Goal: Task Accomplishment & Management: Manage account settings

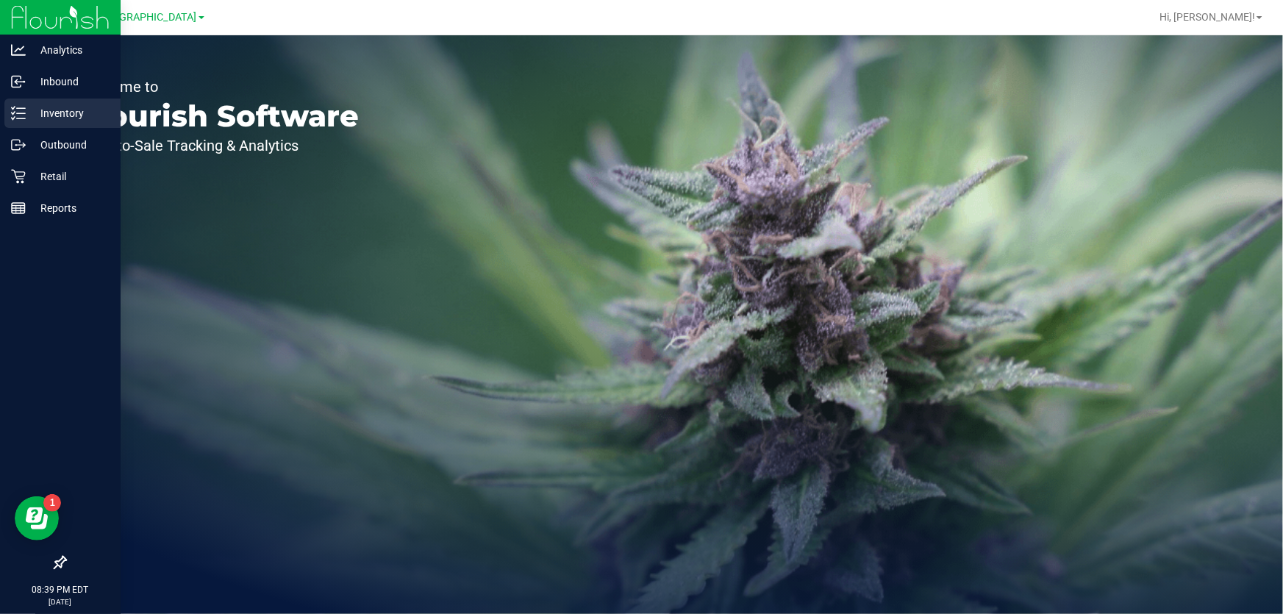
click at [15, 114] on icon at bounding box center [18, 113] width 15 height 15
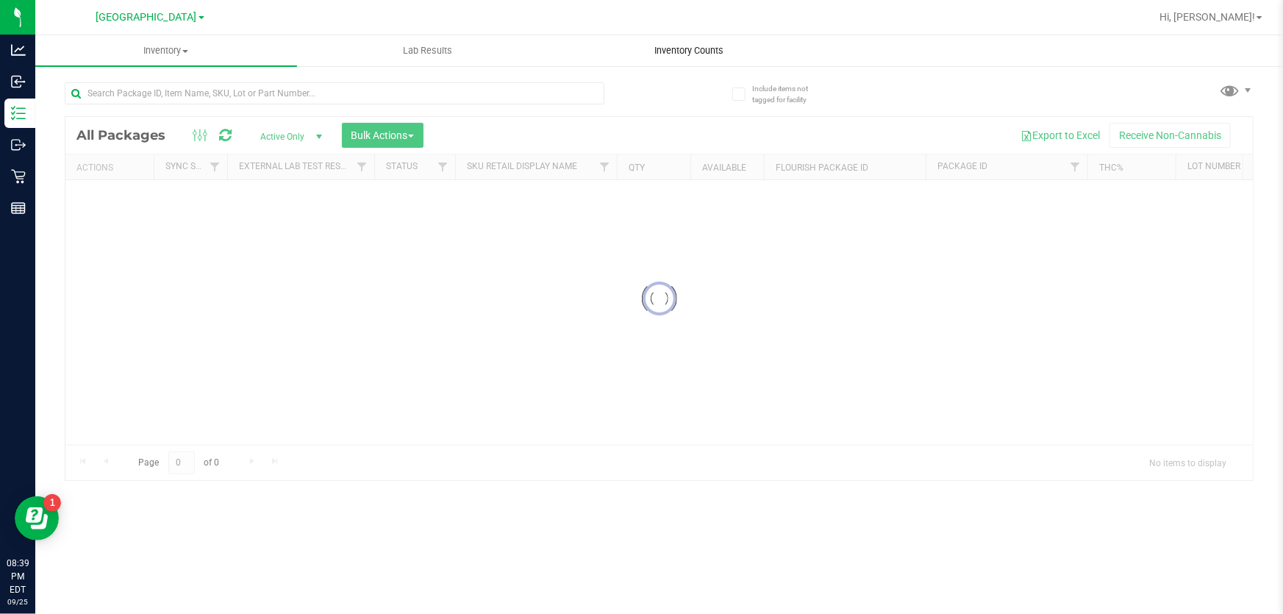
click at [702, 49] on span "Inventory Counts" at bounding box center [689, 50] width 109 height 13
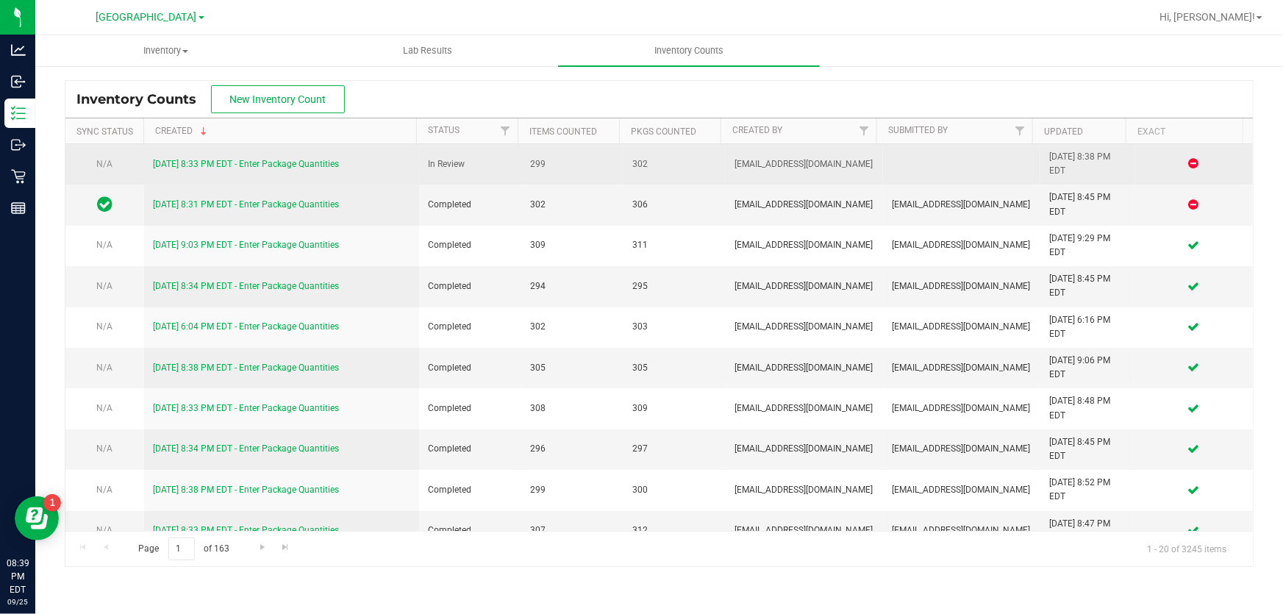
click at [196, 159] on link "[DATE] 8:33 PM EDT - Enter Package Quantities" at bounding box center [246, 164] width 186 height 10
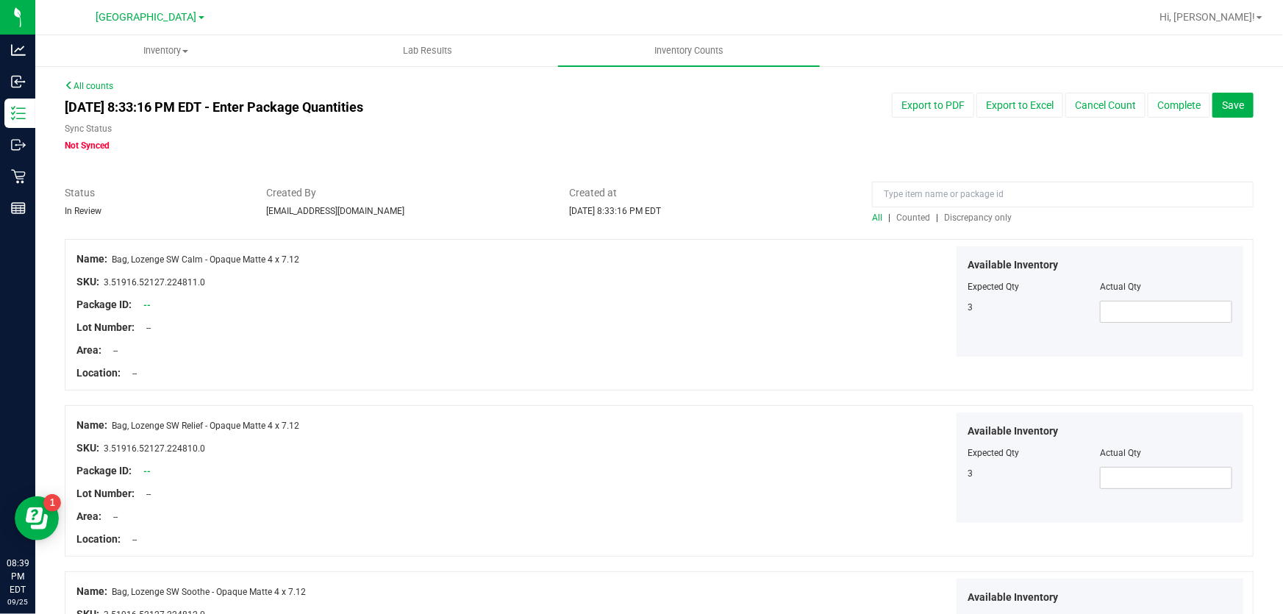
click at [949, 221] on span "Discrepancy only" at bounding box center [978, 218] width 68 height 10
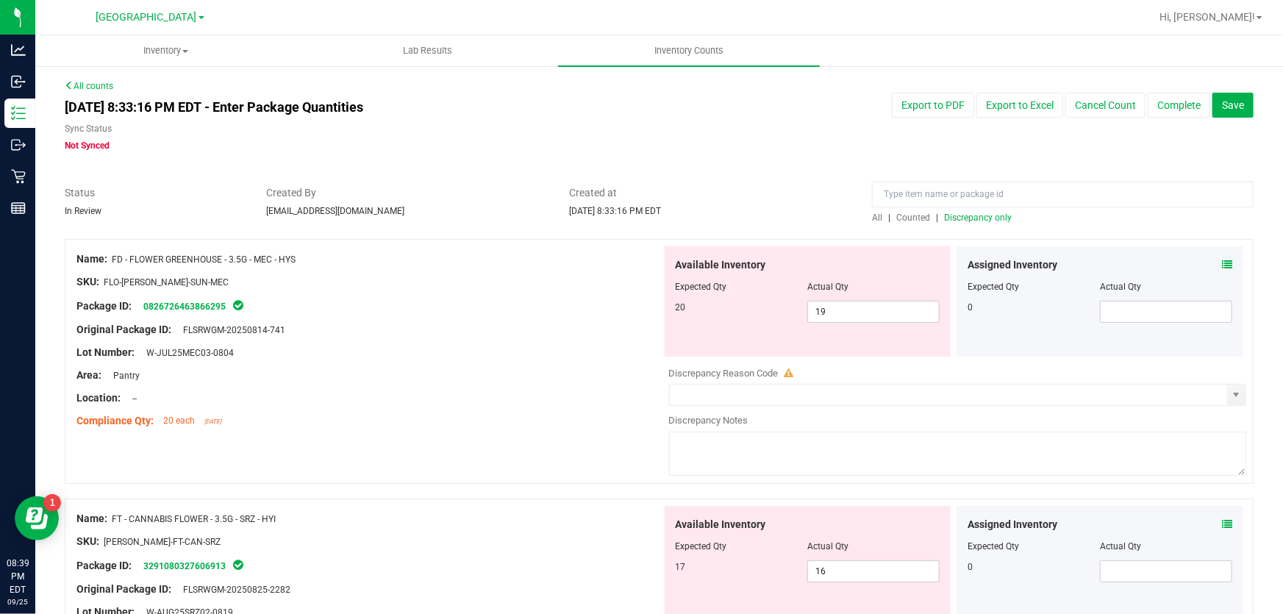
click at [519, 381] on div "Area: Pantry" at bounding box center [368, 375] width 585 height 15
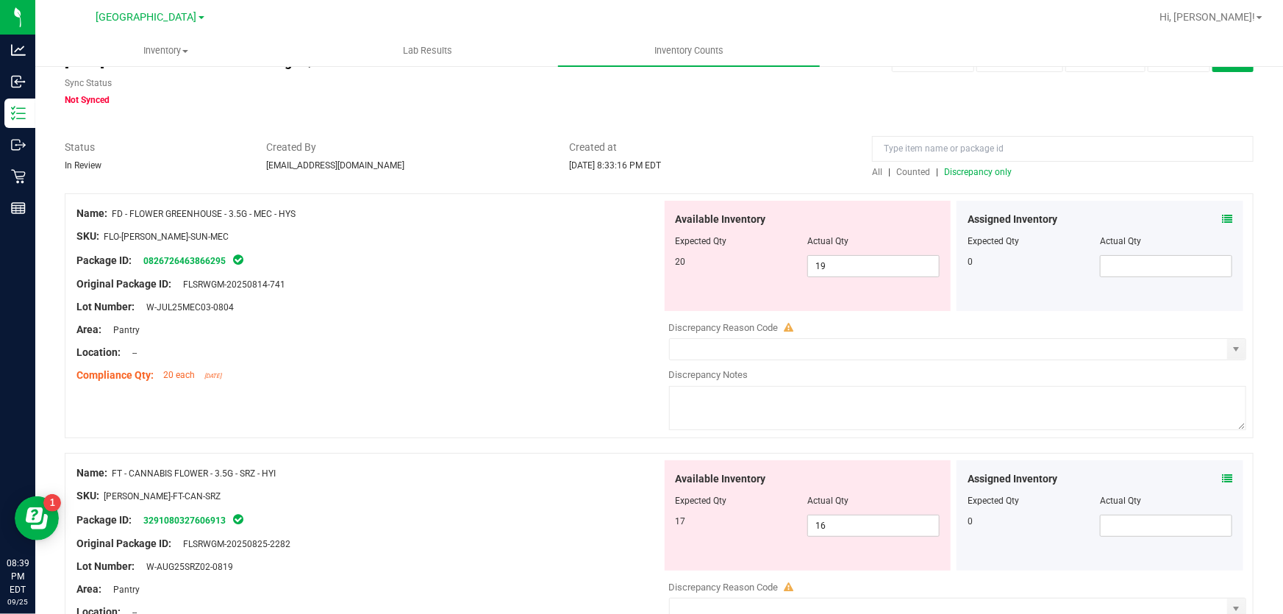
scroll to position [66, 0]
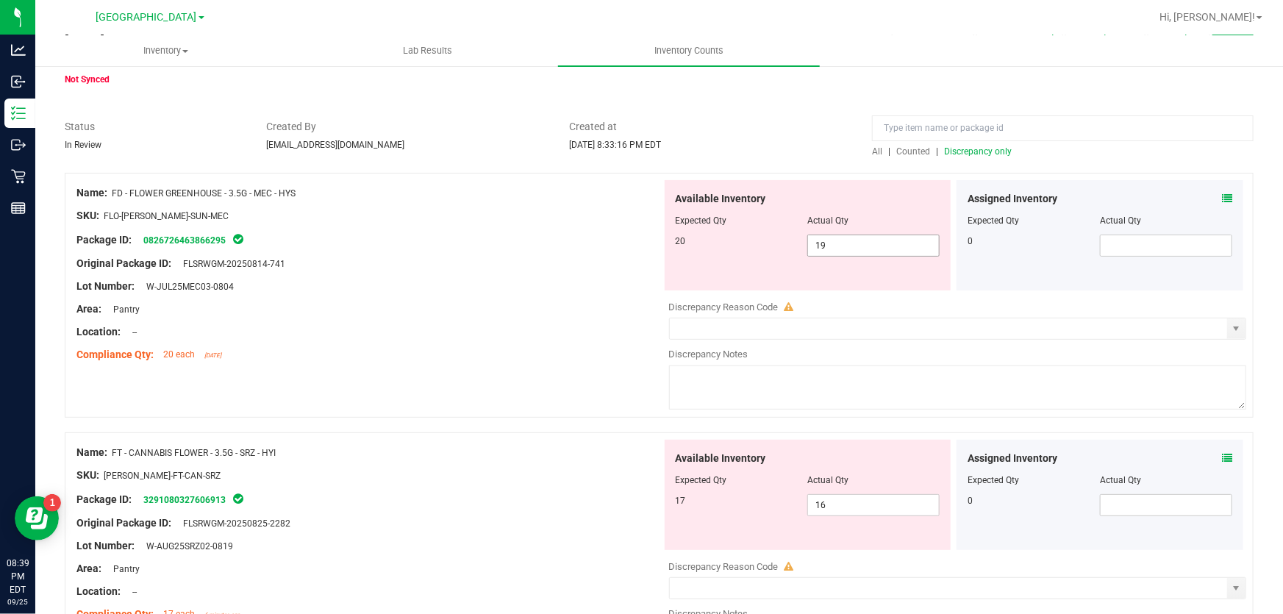
click at [886, 243] on span "19 19" at bounding box center [874, 246] width 132 height 22
click at [886, 243] on input "19" at bounding box center [873, 245] width 131 height 21
type input "20"
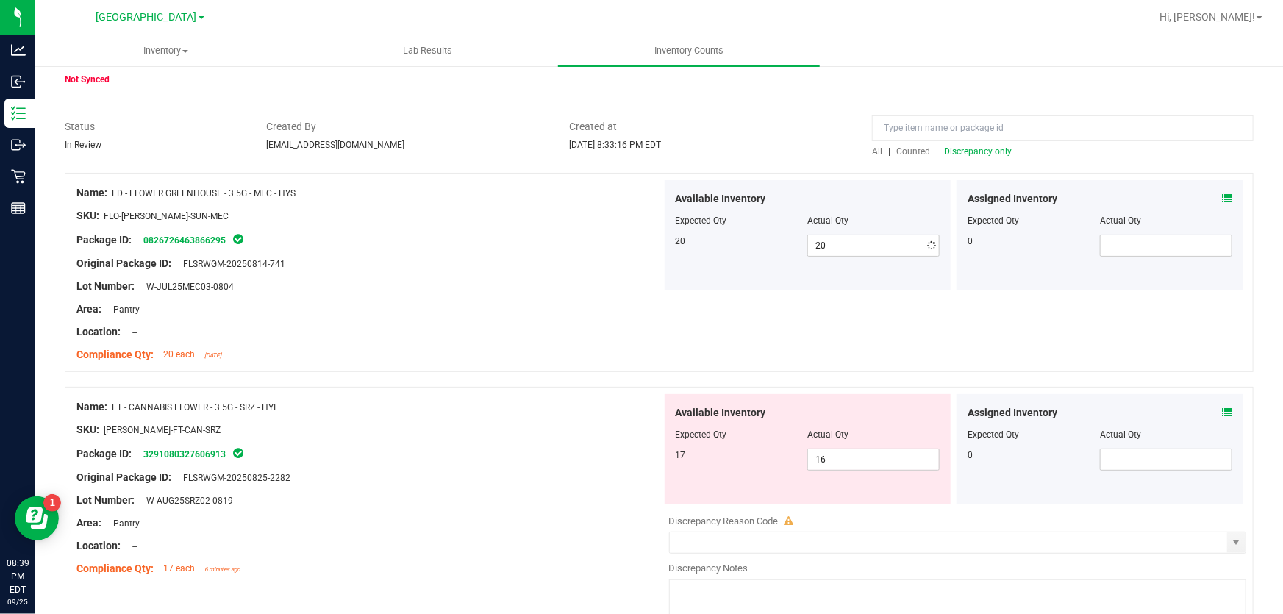
click at [574, 302] on div "Area: Pantry" at bounding box center [368, 309] width 585 height 15
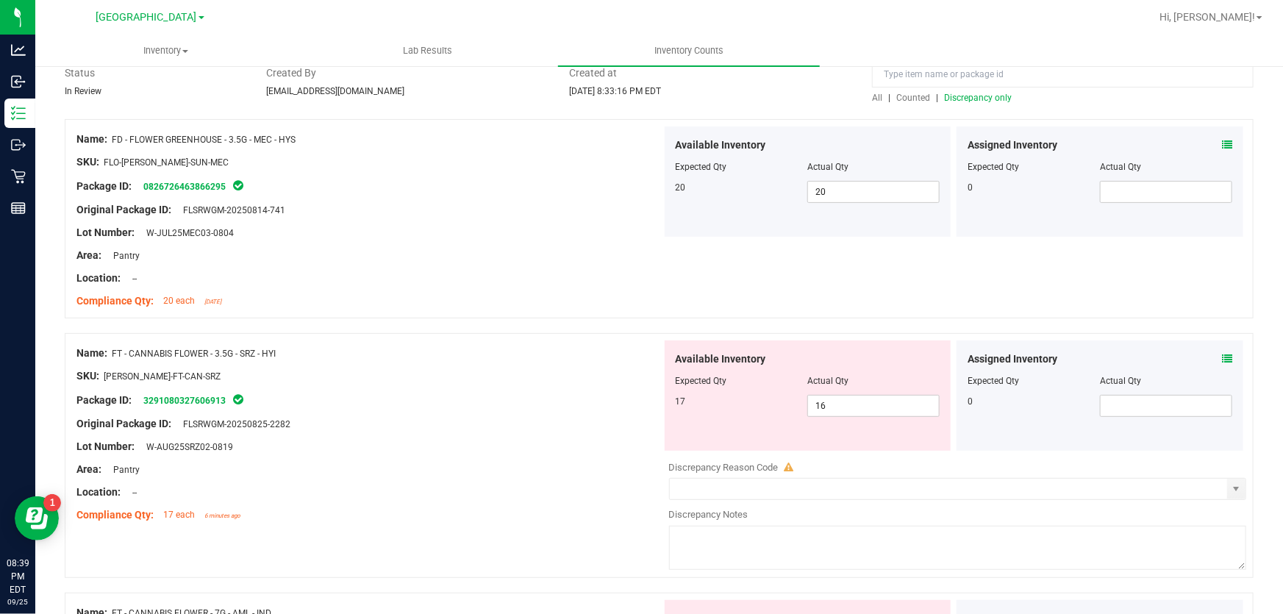
scroll to position [200, 0]
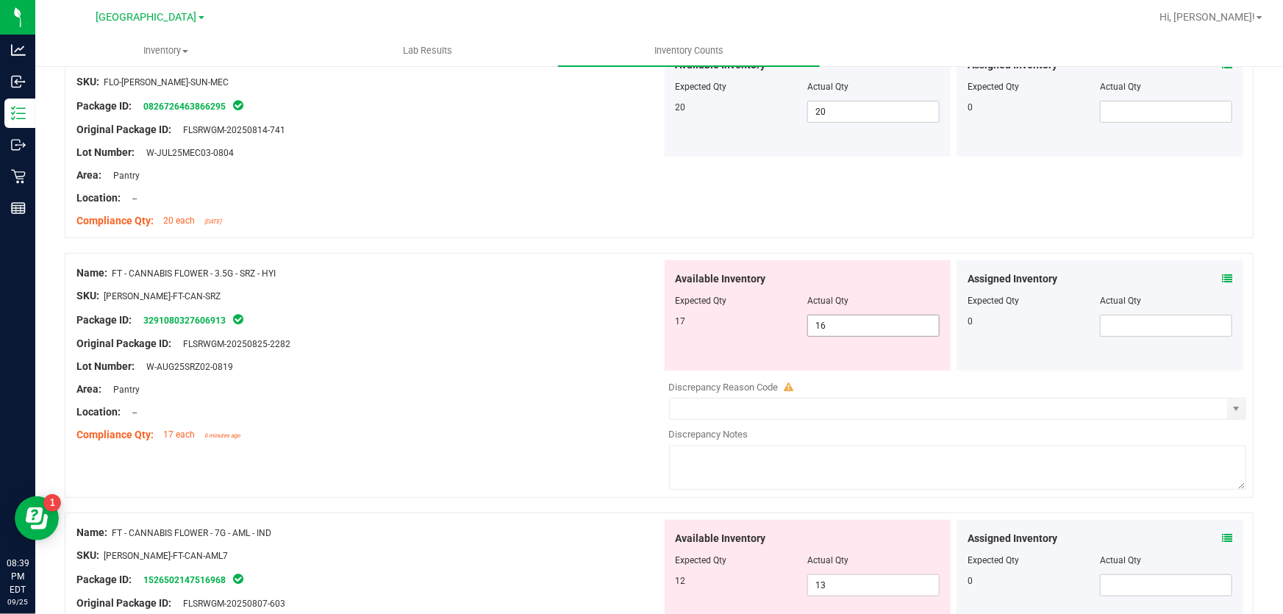
click at [880, 330] on span "16 16" at bounding box center [874, 326] width 132 height 22
click at [0, 0] on input "16" at bounding box center [0, 0] width 0 height 0
type input "17"
click at [382, 346] on div "Original Package ID: FLSRWGM-20250825-2282" at bounding box center [368, 343] width 585 height 15
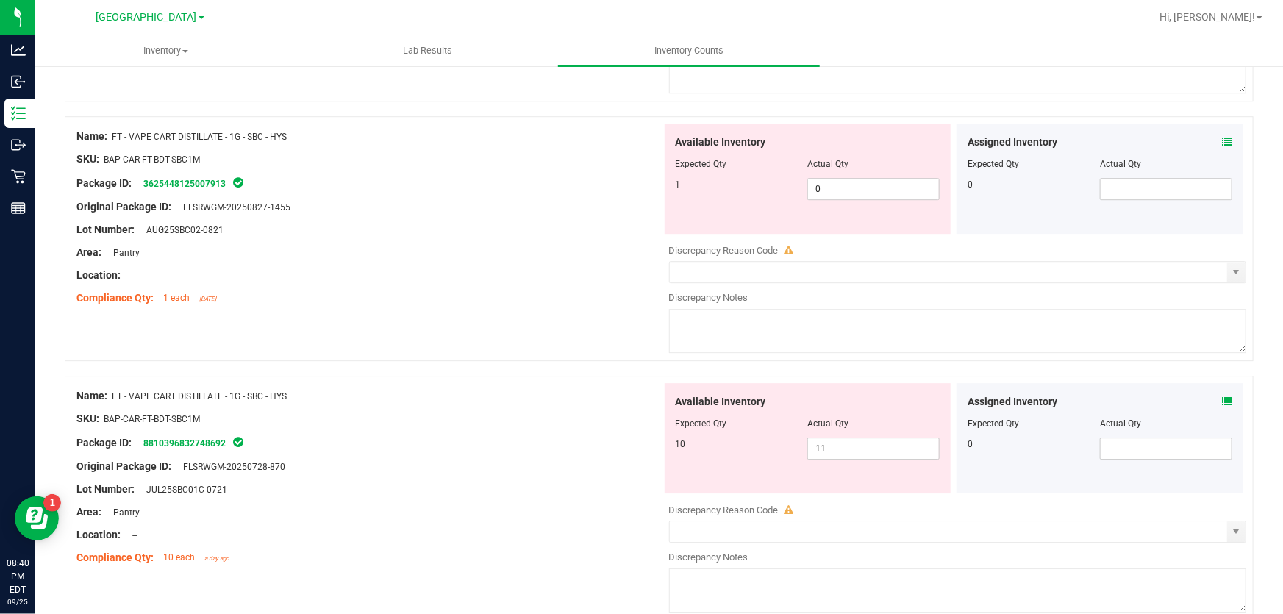
scroll to position [0, 0]
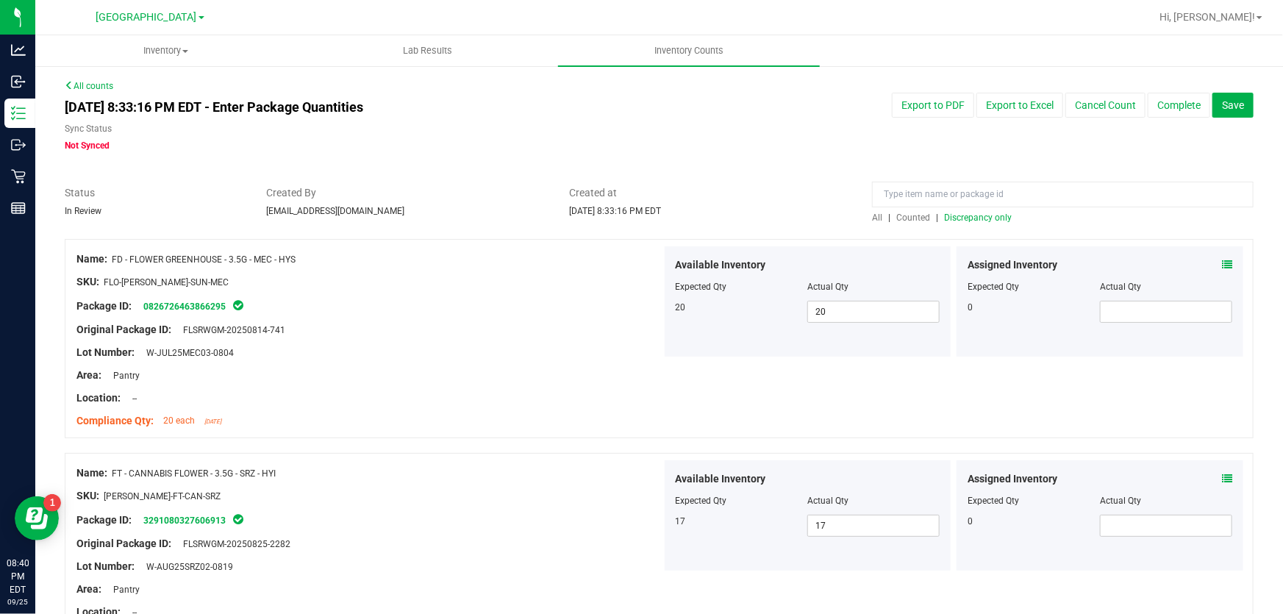
click at [958, 213] on span "Discrepancy only" at bounding box center [978, 218] width 68 height 10
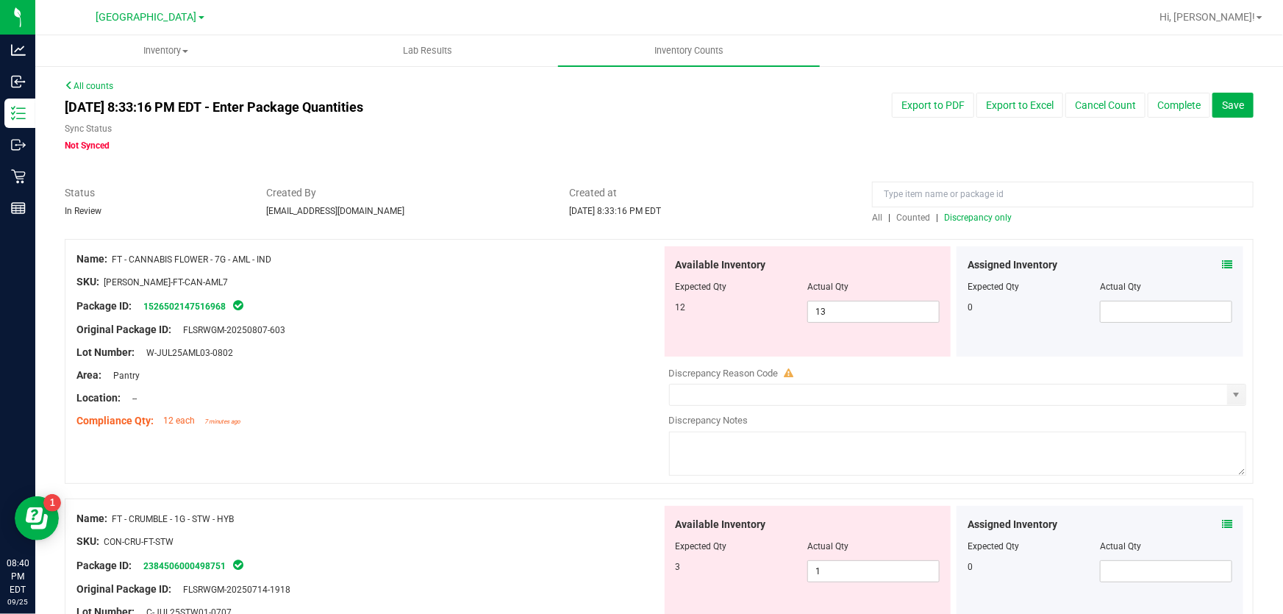
click at [516, 351] on div "Lot Number: W-JUL25AML03-0802" at bounding box center [368, 352] width 585 height 15
click at [908, 304] on span "13 13" at bounding box center [874, 312] width 132 height 22
click at [908, 304] on input "13" at bounding box center [873, 312] width 131 height 21
type input "12"
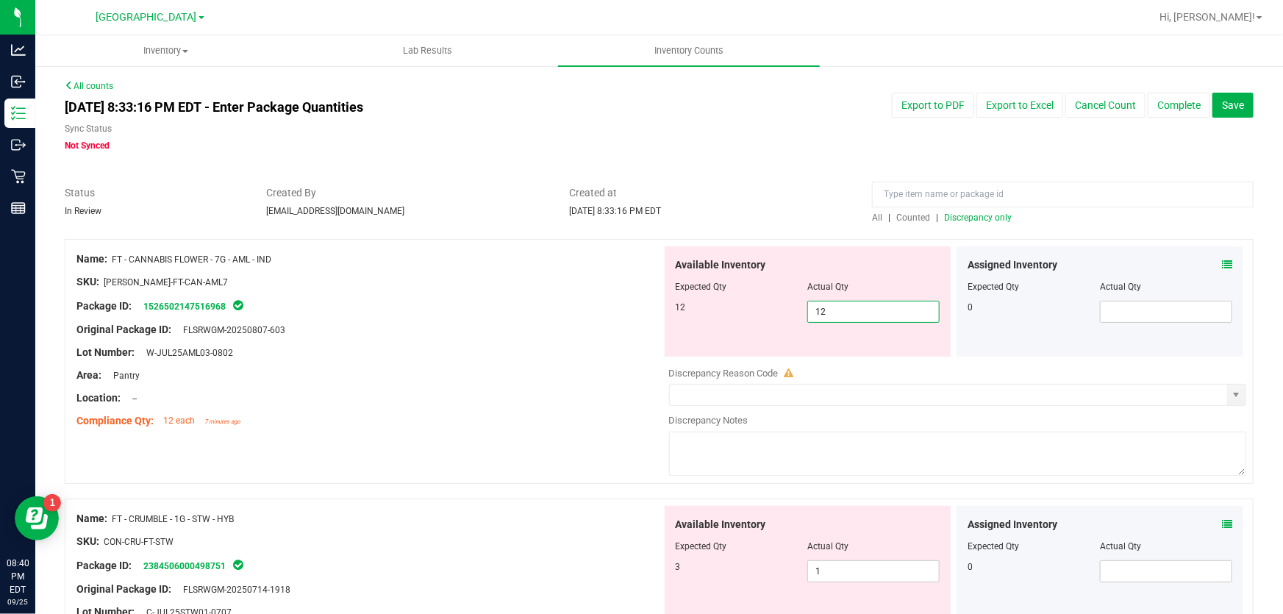
click at [987, 216] on span "Discrepancy only" at bounding box center [978, 218] width 68 height 10
click at [566, 382] on div "Area: Pantry" at bounding box center [368, 375] width 585 height 15
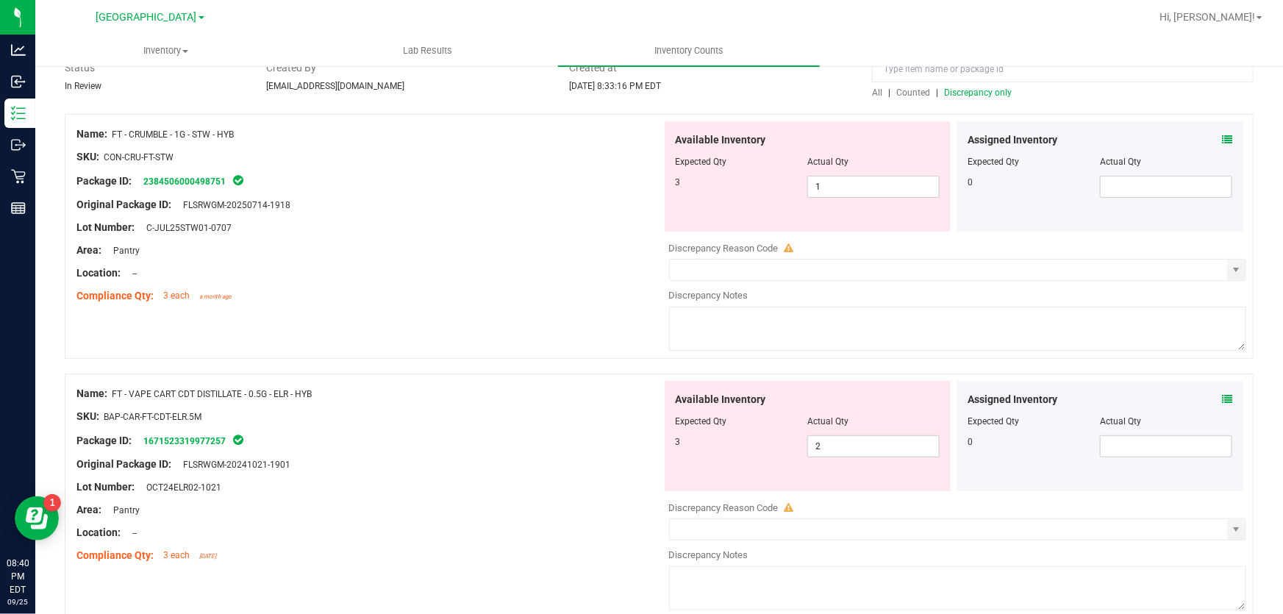
scroll to position [133, 0]
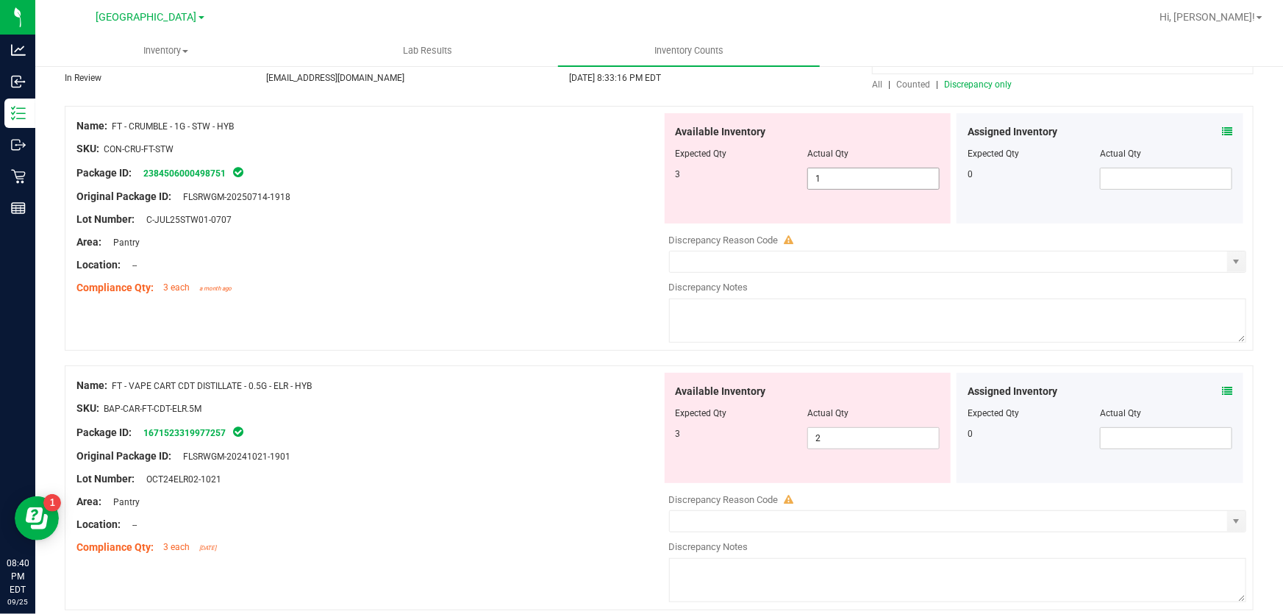
click at [842, 183] on span "1 1" at bounding box center [874, 179] width 132 height 22
click at [842, 183] on input "1" at bounding box center [873, 178] width 131 height 21
type input "3"
click at [621, 216] on div "Lot Number: C-JUL25STW01-0707" at bounding box center [368, 219] width 585 height 15
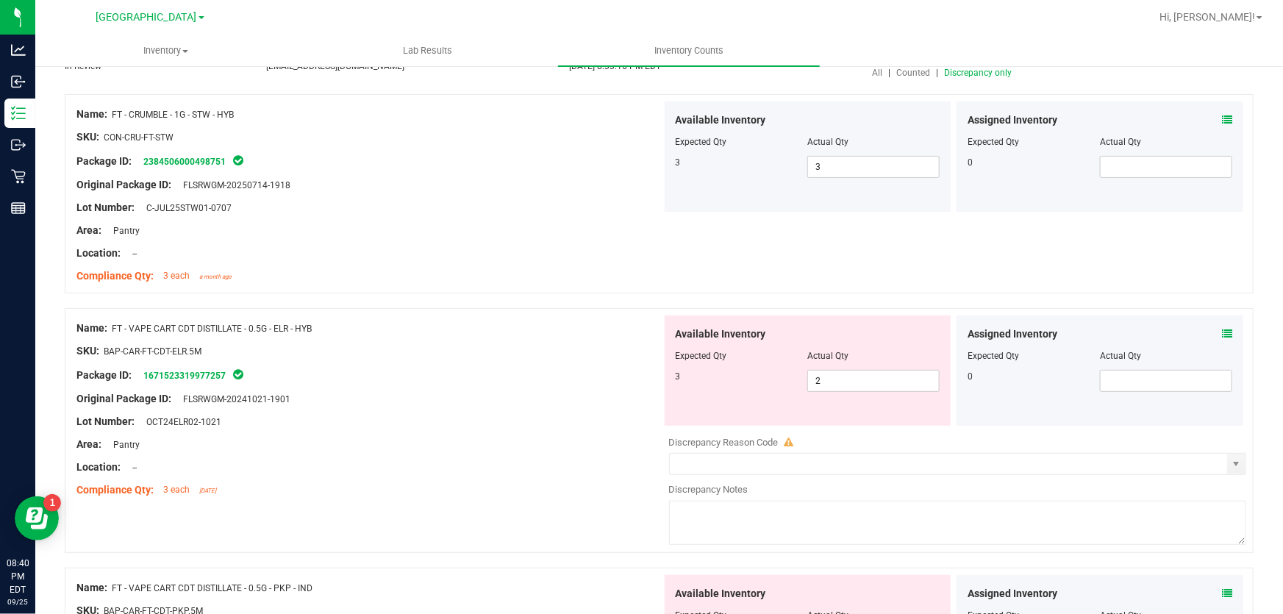
scroll to position [0, 0]
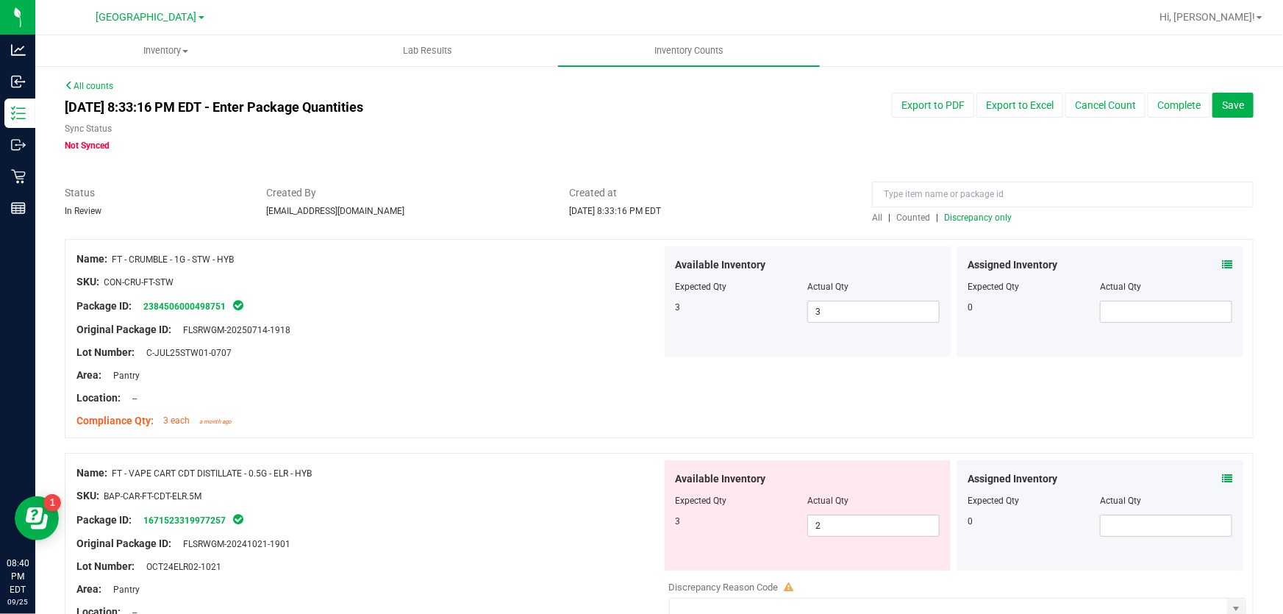
click at [967, 214] on span "Discrepancy only" at bounding box center [978, 218] width 68 height 10
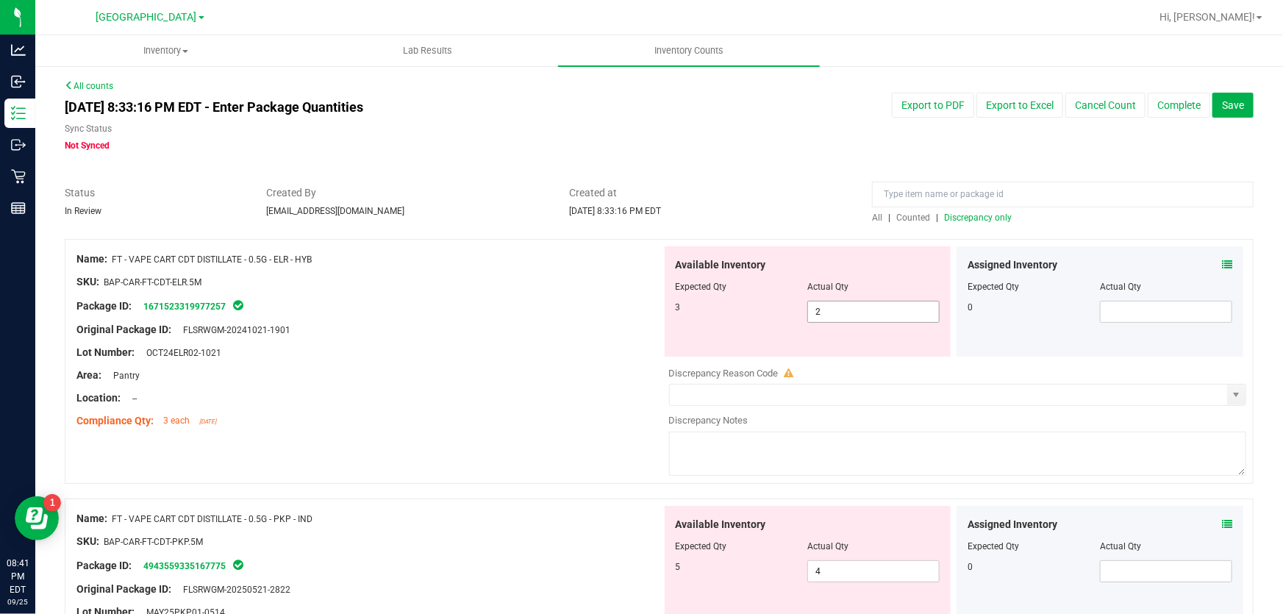
click at [880, 311] on span "2 2" at bounding box center [874, 312] width 132 height 22
click at [880, 311] on input "2" at bounding box center [873, 312] width 131 height 21
type input "3"
click at [413, 317] on div at bounding box center [368, 318] width 585 height 7
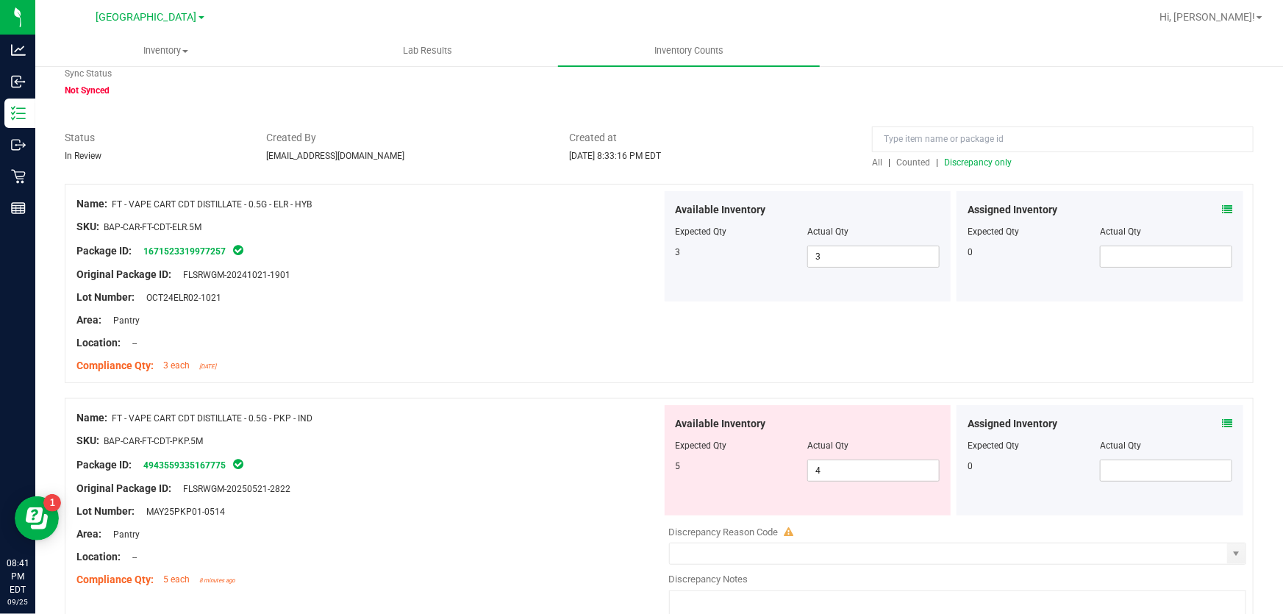
scroll to position [267, 0]
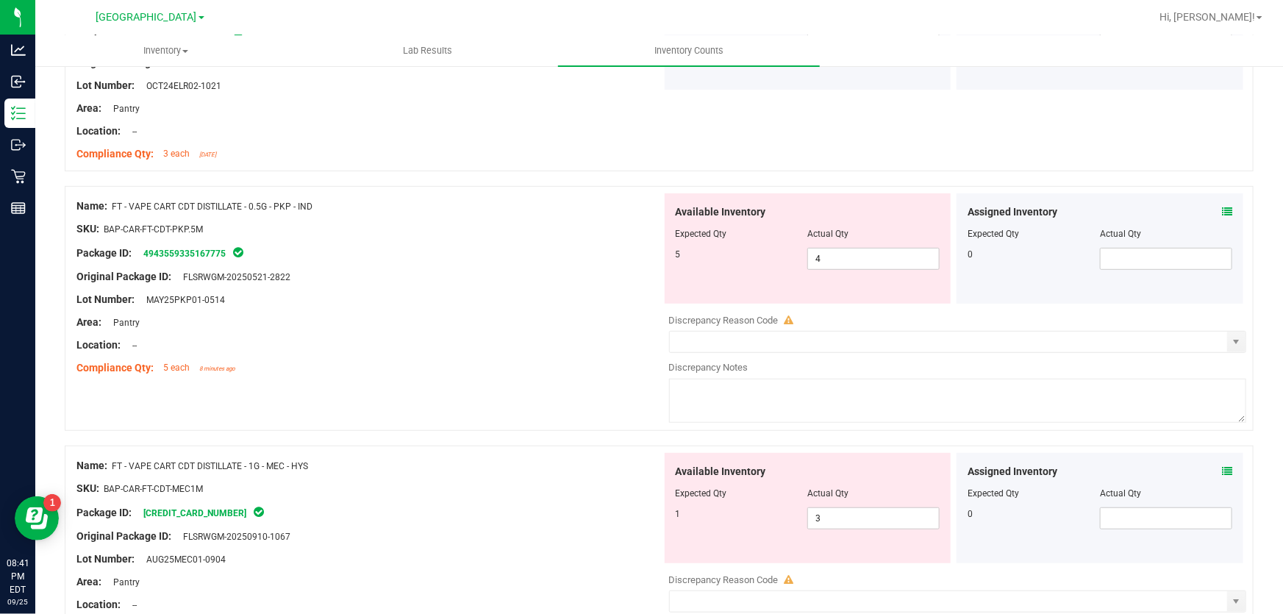
click at [500, 338] on div "Location: --" at bounding box center [368, 345] width 585 height 15
click at [863, 249] on span "4 4" at bounding box center [874, 259] width 132 height 22
click at [863, 249] on input "4" at bounding box center [873, 259] width 131 height 21
type input "5"
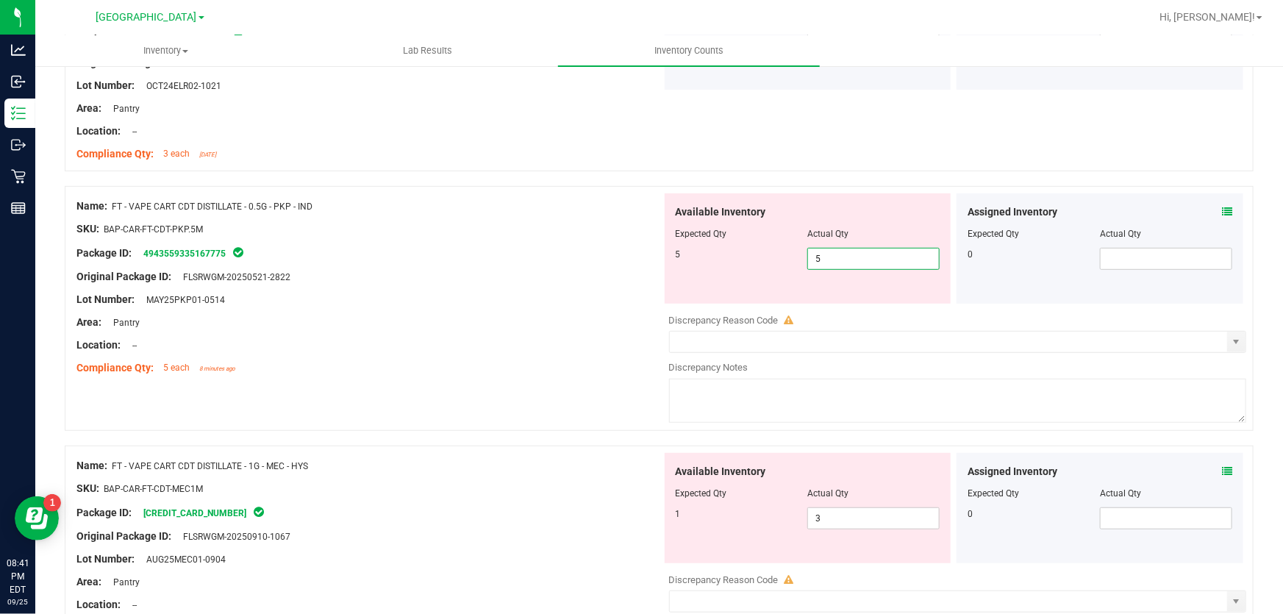
click at [574, 318] on div "Area: Pantry" at bounding box center [368, 322] width 585 height 15
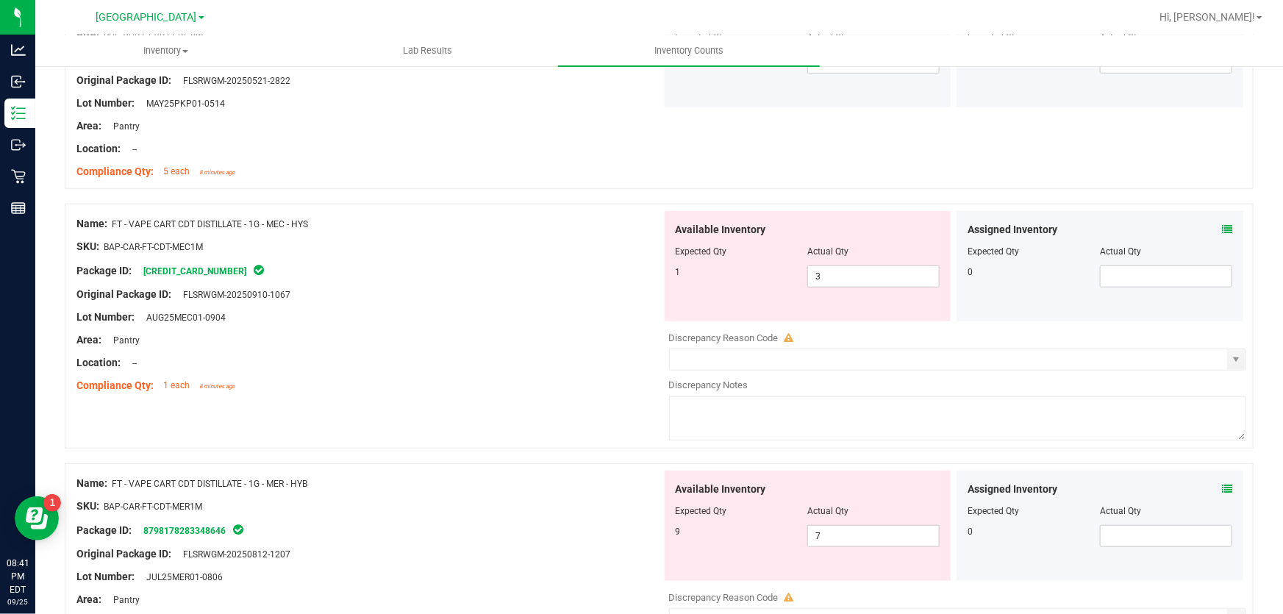
scroll to position [468, 0]
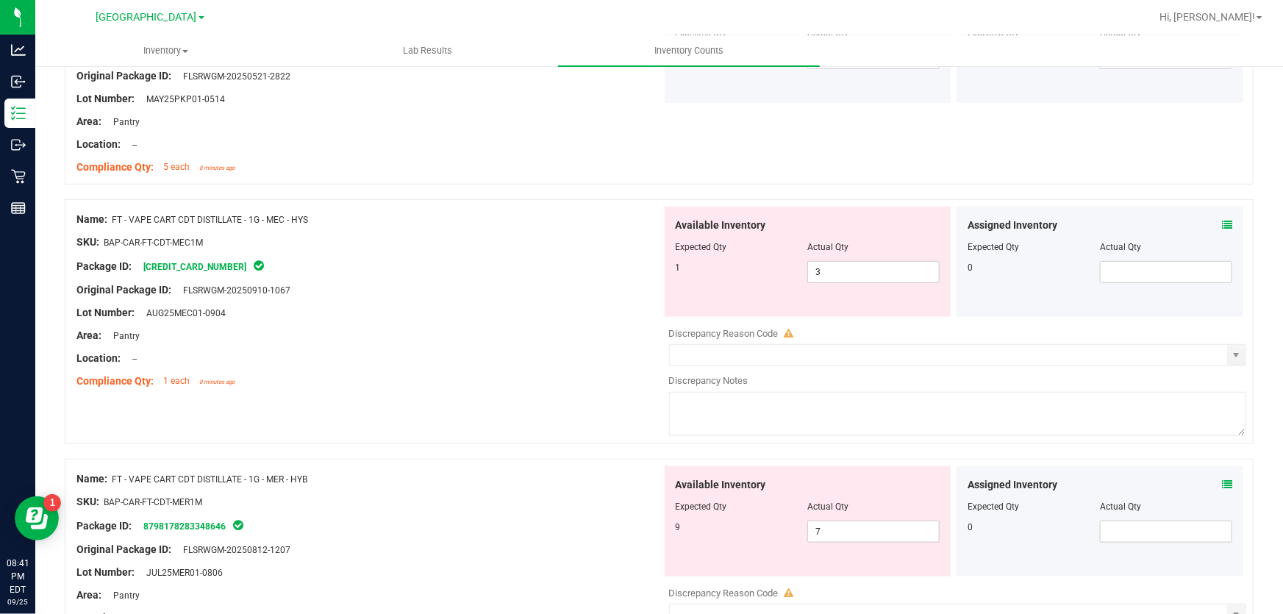
click at [552, 322] on div at bounding box center [368, 324] width 585 height 7
click at [877, 266] on span "3 3" at bounding box center [874, 272] width 132 height 22
click at [877, 266] on input "3" at bounding box center [873, 272] width 131 height 21
type input "1"
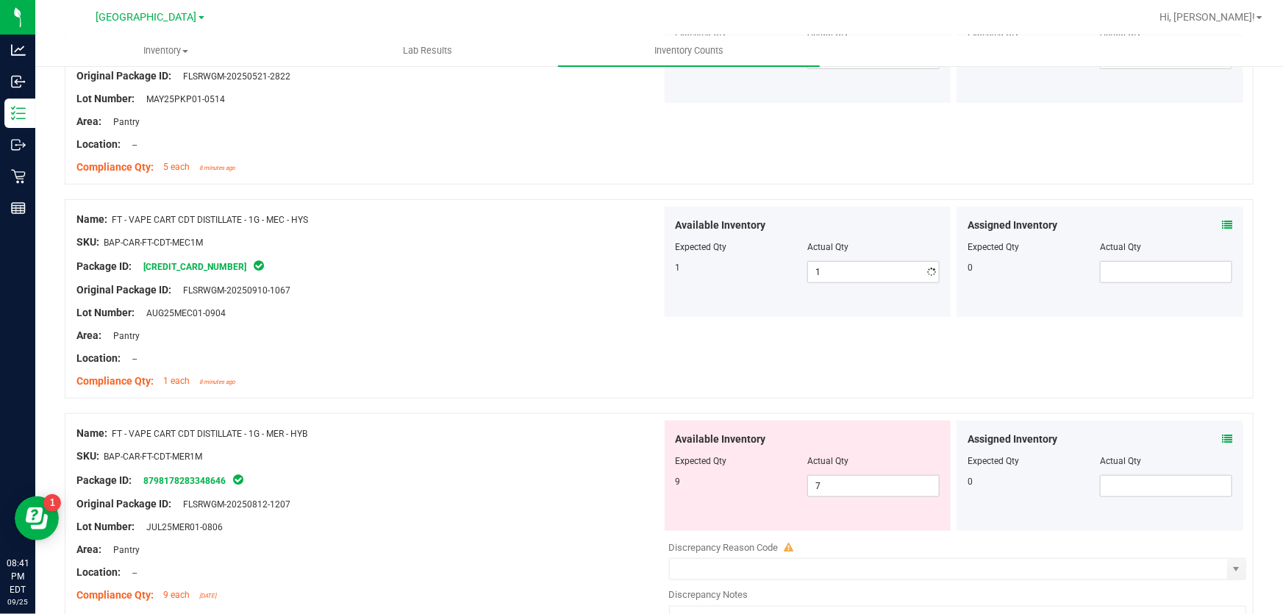
click at [610, 312] on div "Lot Number: AUG25MEC01-0904" at bounding box center [368, 312] width 585 height 15
click at [849, 493] on span "7 7" at bounding box center [874, 486] width 132 height 22
click at [849, 493] on input "7" at bounding box center [873, 486] width 131 height 21
type input "9"
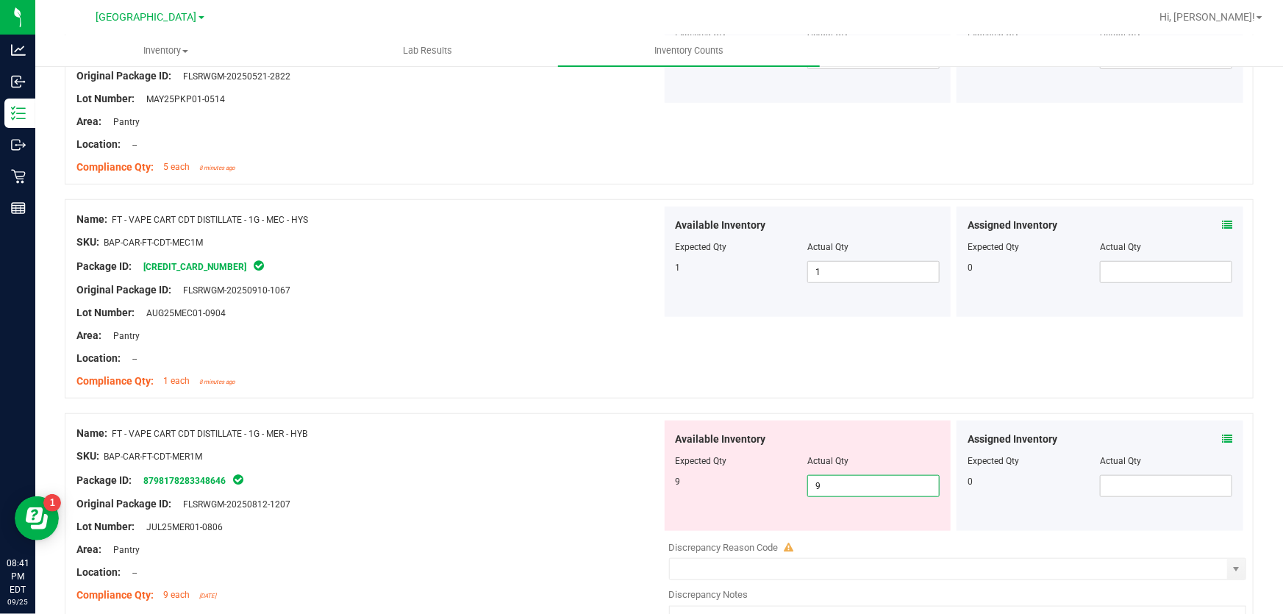
click at [535, 434] on div "Name: FT - VAPE CART CDT DISTILLATE - 1G - MER - HYB" at bounding box center [368, 433] width 585 height 15
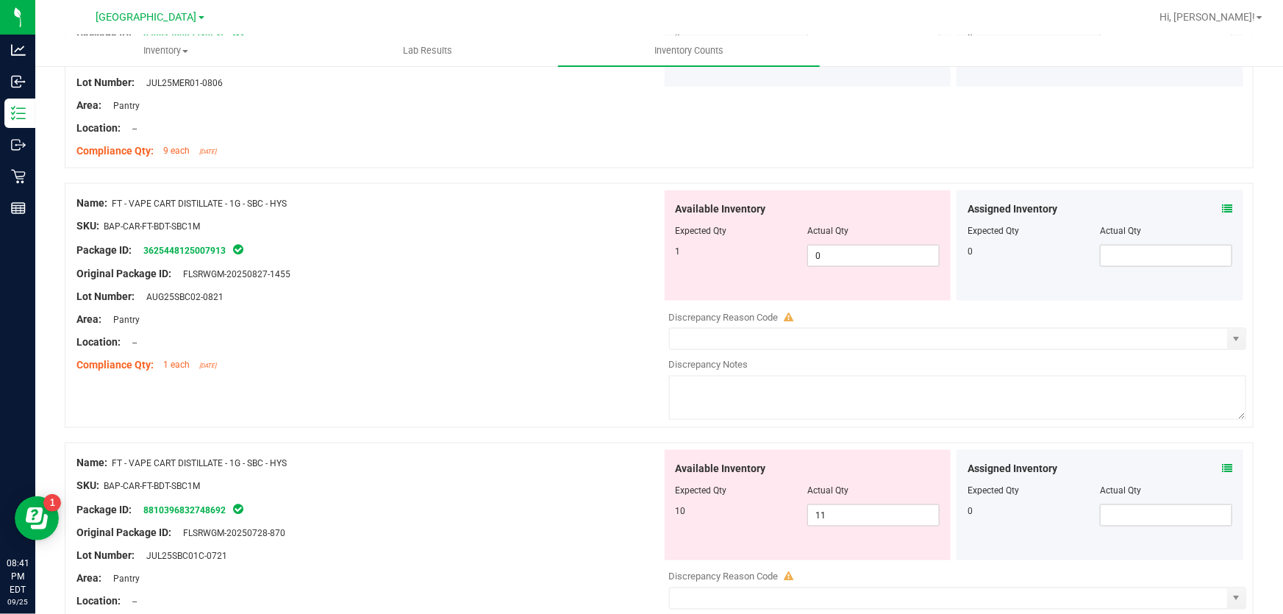
scroll to position [936, 0]
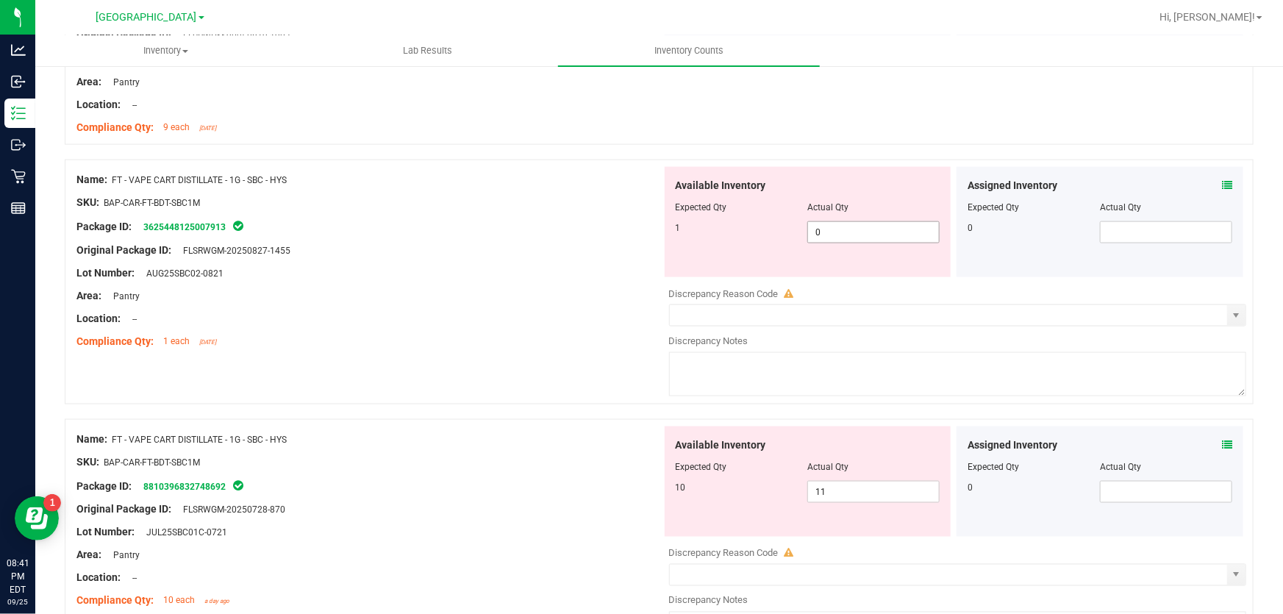
drag, startPoint x: 848, startPoint y: 235, endPoint x: 658, endPoint y: 224, distance: 190.1
click at [665, 221] on div "Available Inventory Expected Qty Actual Qty 1 0 0" at bounding box center [808, 222] width 287 height 110
type input "1"
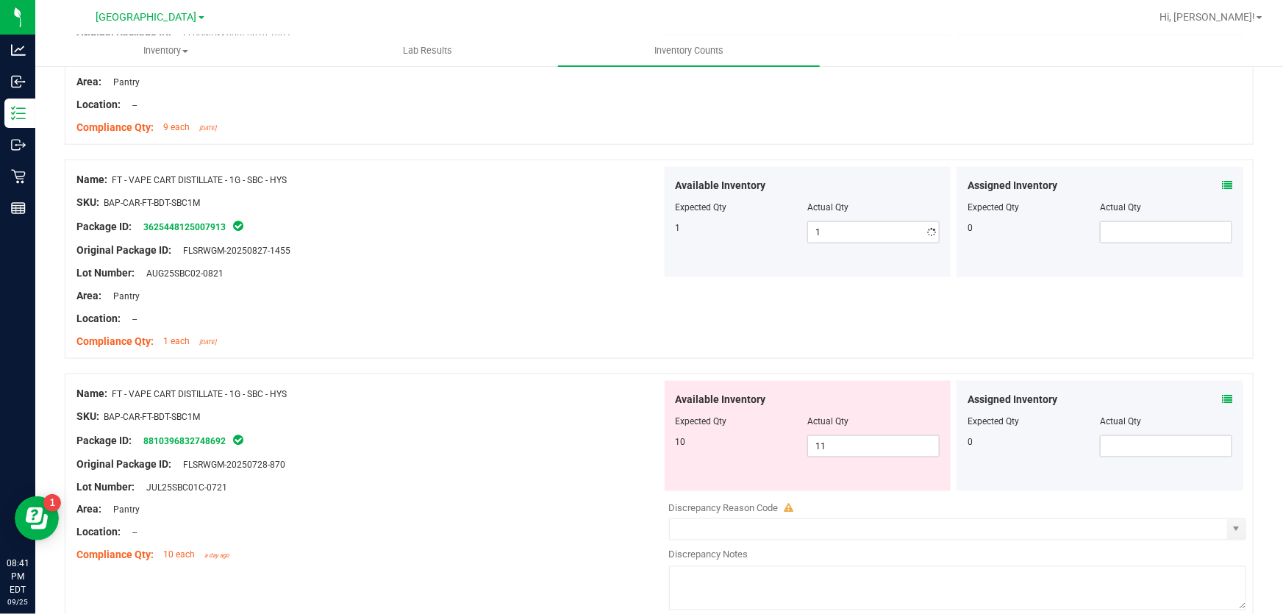
click at [564, 278] on div "Lot Number: AUG25SBC02-0821" at bounding box center [368, 273] width 585 height 15
drag, startPoint x: 876, startPoint y: 446, endPoint x: 755, endPoint y: 446, distance: 120.6
click at [758, 446] on div "10 11 11" at bounding box center [808, 446] width 265 height 22
type input "10"
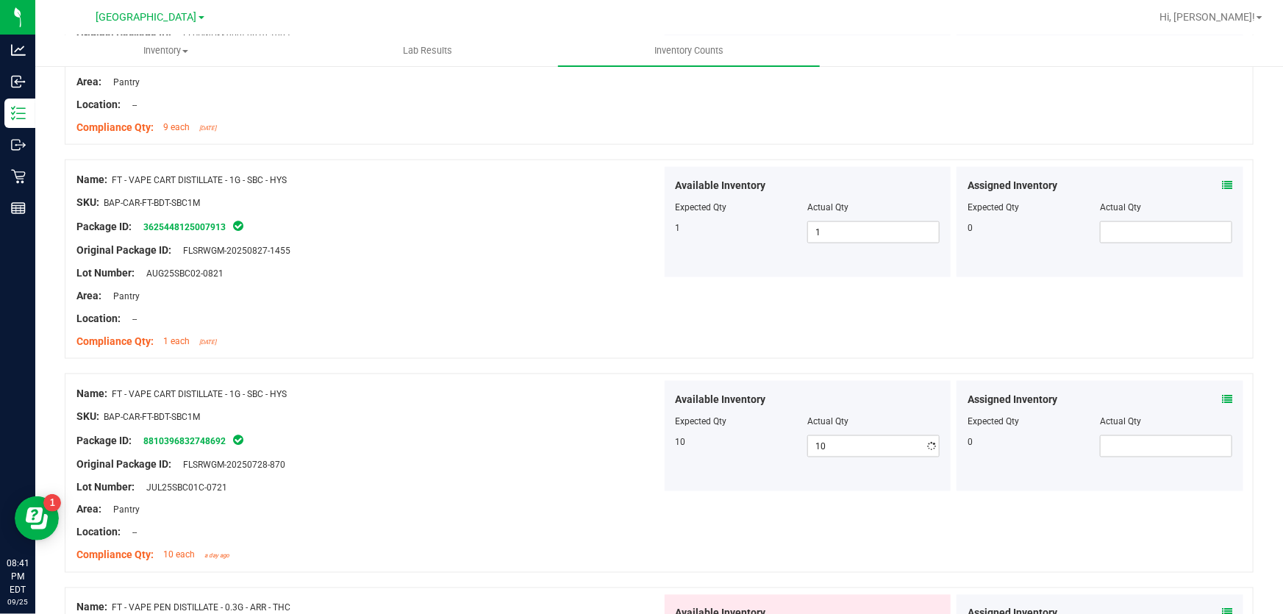
click at [569, 439] on div "Package ID: 8810396832748692" at bounding box center [368, 441] width 585 height 18
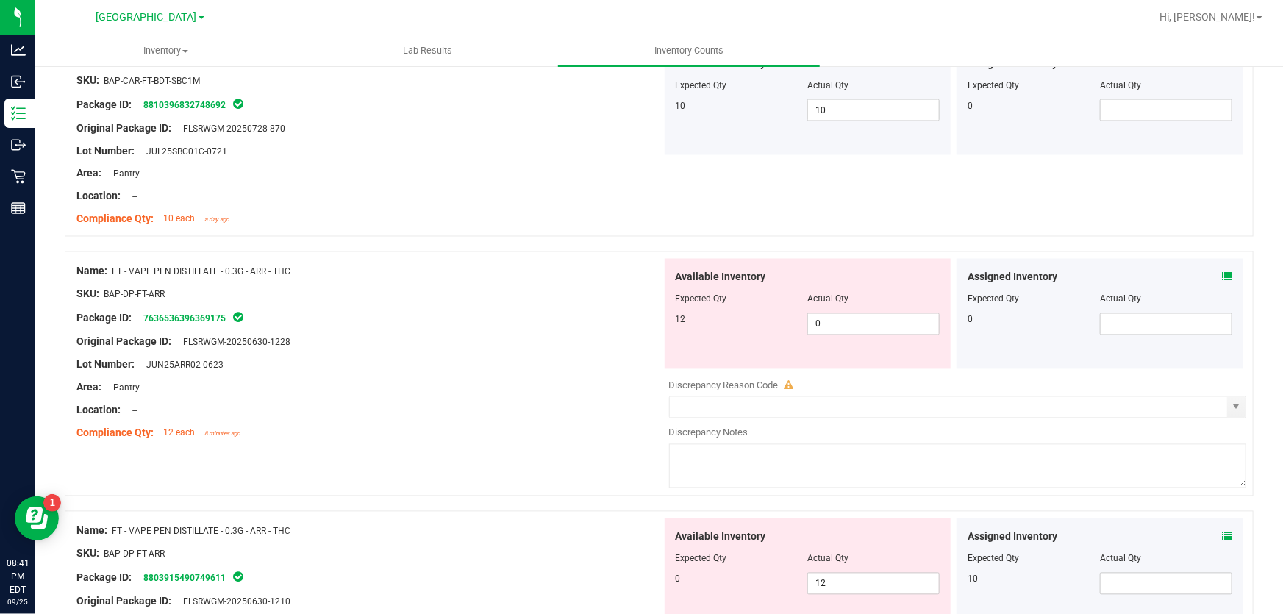
scroll to position [1337, 0]
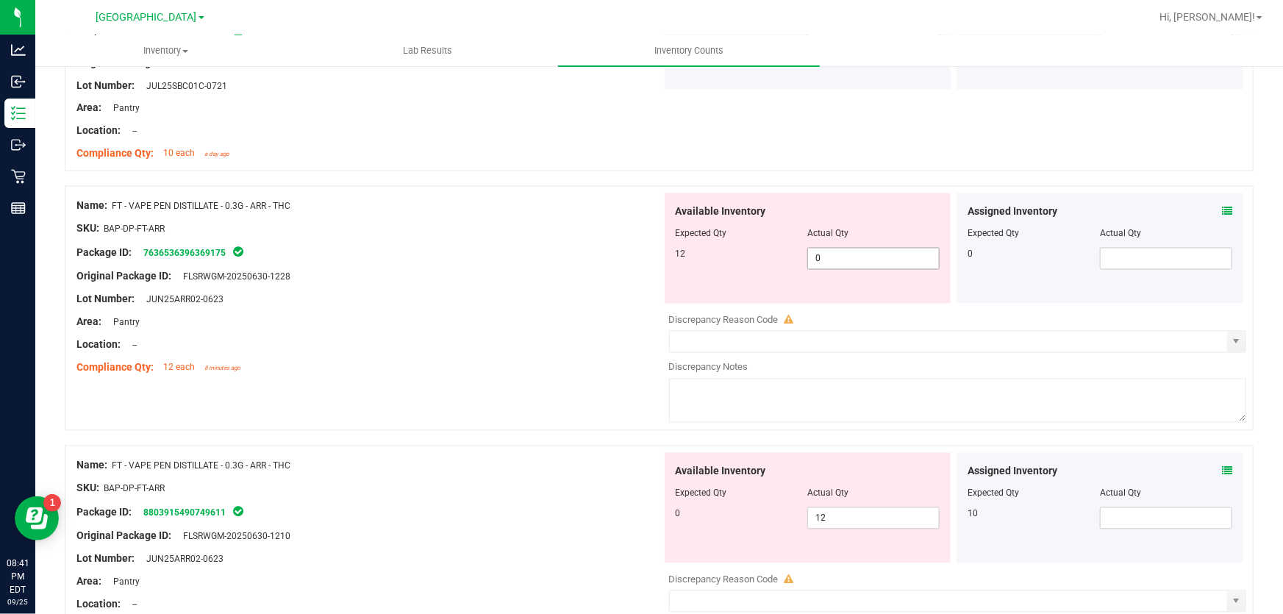
drag, startPoint x: 838, startPoint y: 260, endPoint x: 733, endPoint y: 254, distance: 106.0
click at [748, 254] on div "12 0 0" at bounding box center [808, 259] width 265 height 22
type input "12"
click at [571, 322] on div "Area: Pantry" at bounding box center [368, 322] width 585 height 15
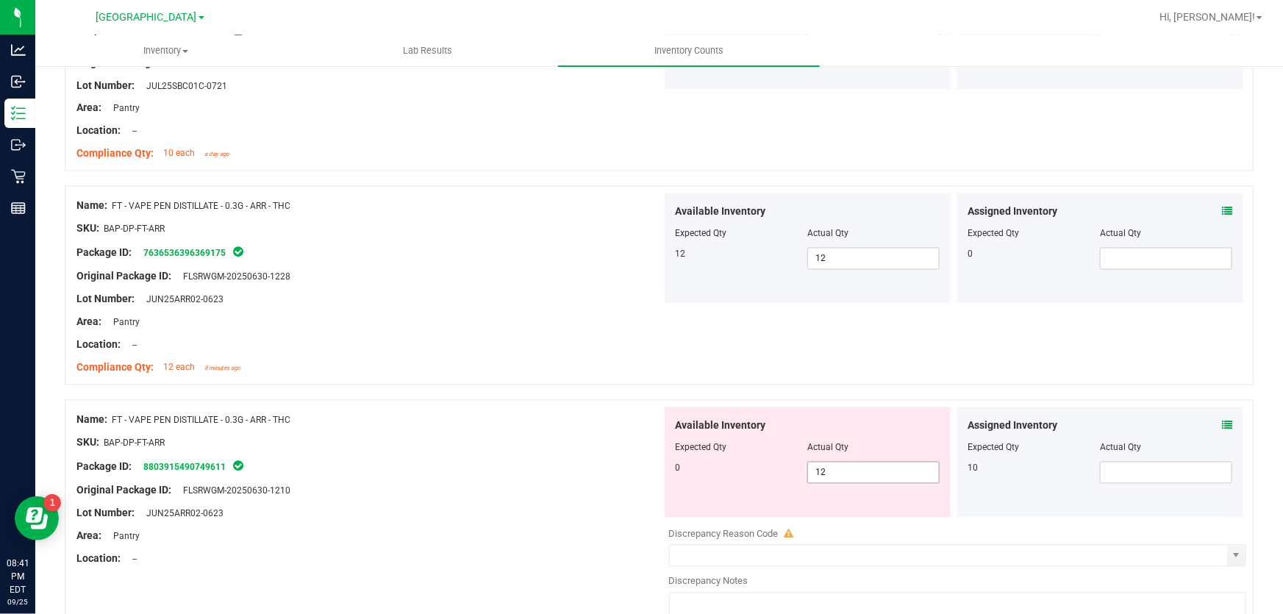
drag, startPoint x: 850, startPoint y: 471, endPoint x: 724, endPoint y: 468, distance: 125.8
click at [724, 468] on div "0 12 12" at bounding box center [808, 473] width 265 height 22
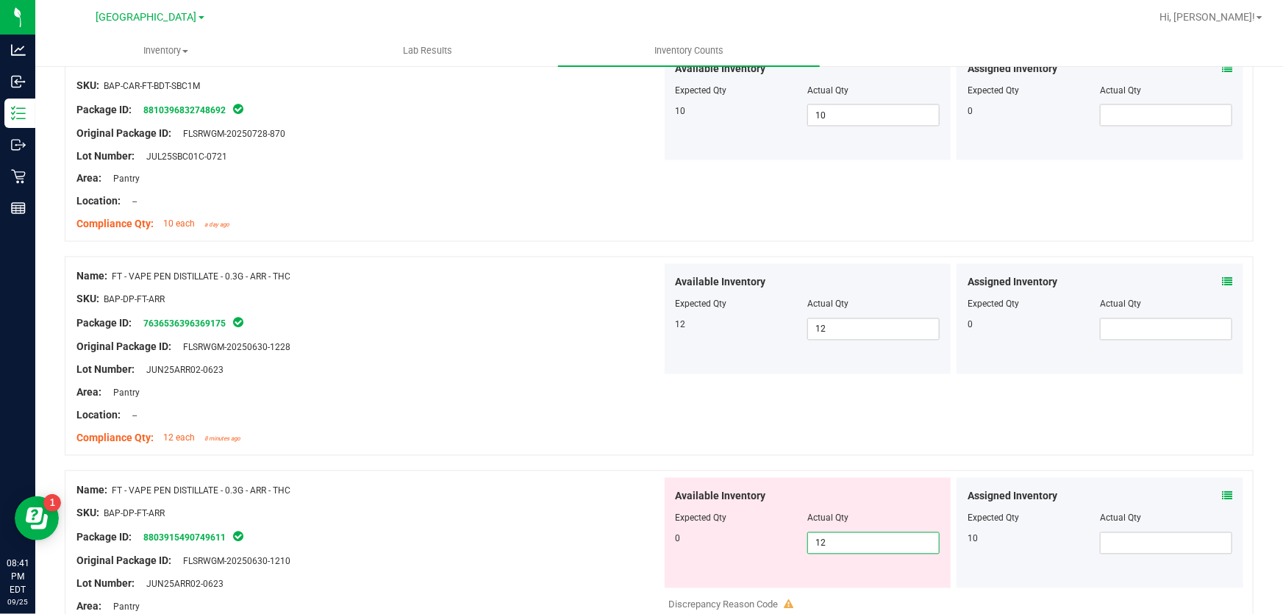
scroll to position [1270, 0]
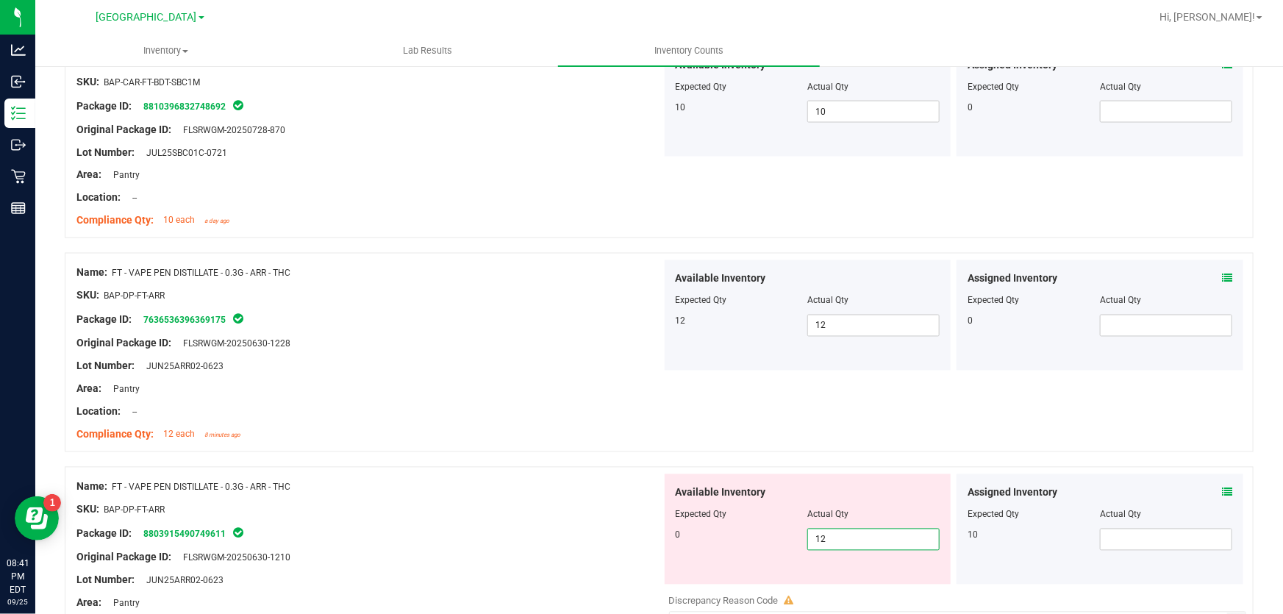
click at [1222, 494] on icon at bounding box center [1227, 493] width 10 height 10
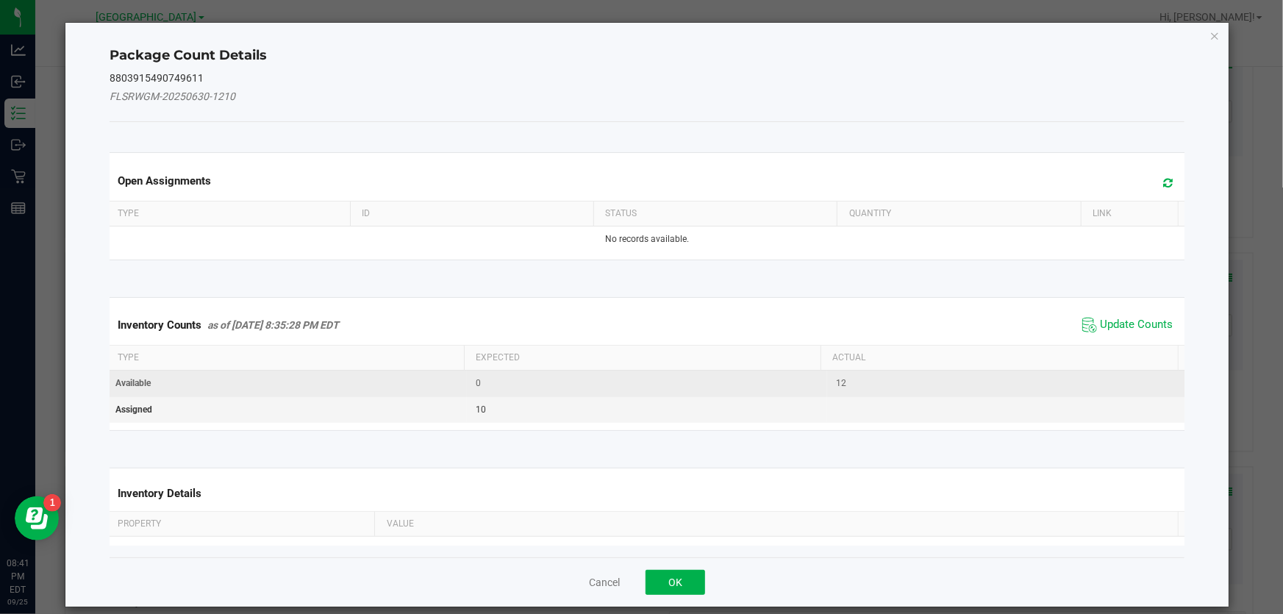
scroll to position [265, 0]
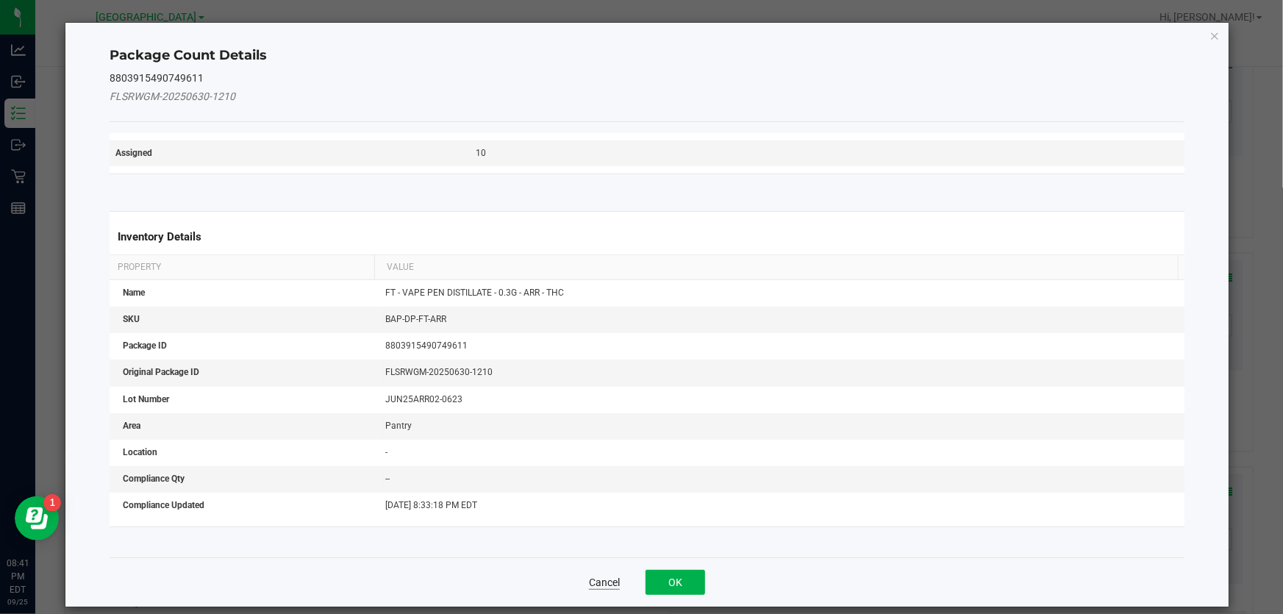
click at [613, 583] on button "Cancel" at bounding box center [604, 582] width 31 height 15
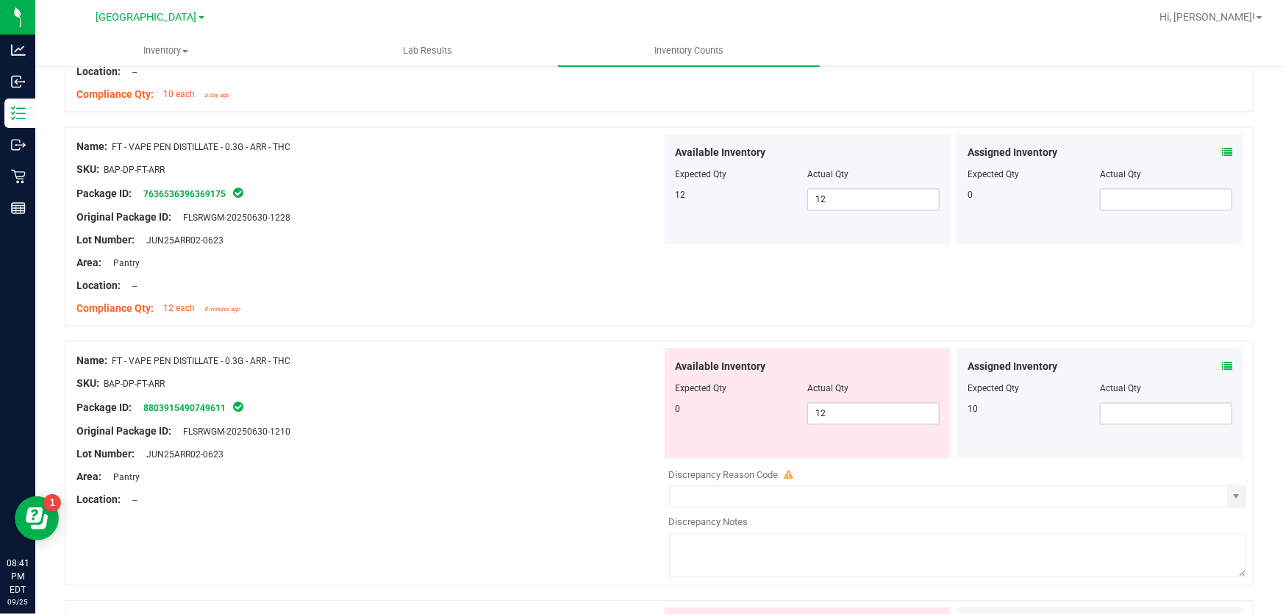
scroll to position [1404, 0]
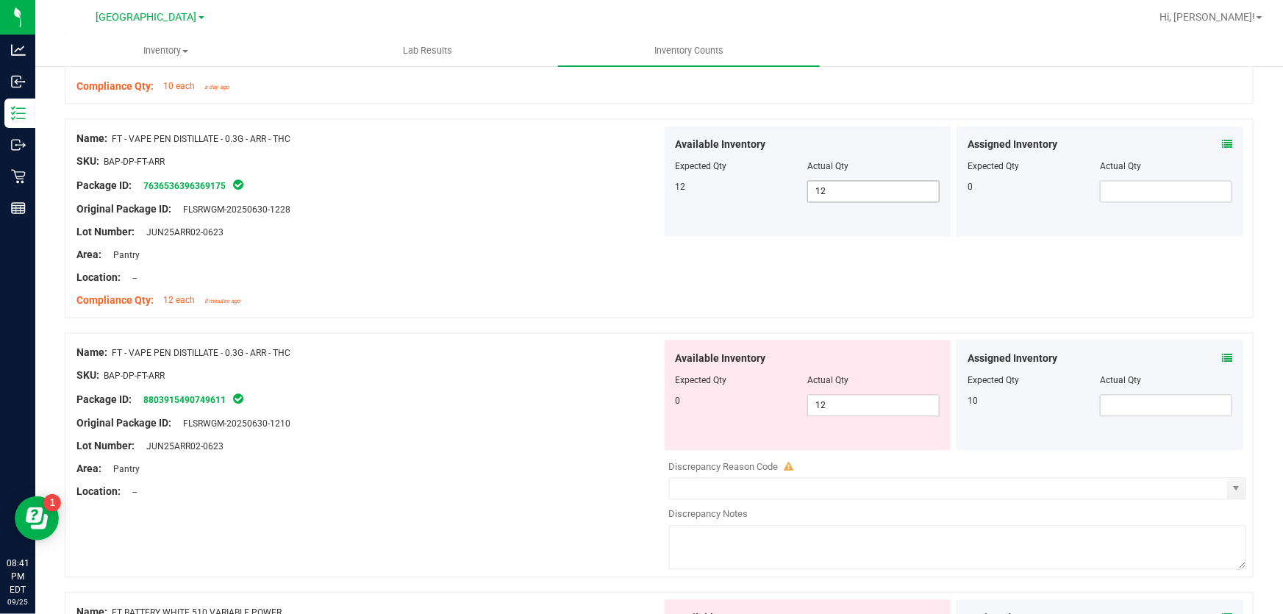
click at [842, 200] on span "12 12" at bounding box center [874, 192] width 132 height 22
click at [842, 200] on input "12" at bounding box center [873, 192] width 131 height 21
type input "0"
click at [671, 283] on div "Name: FT - VAPE PEN DISTILLATE - 0.3G - ARR - THC SKU: BAP-DP-FT-ARR Package ID…" at bounding box center [659, 218] width 1189 height 199
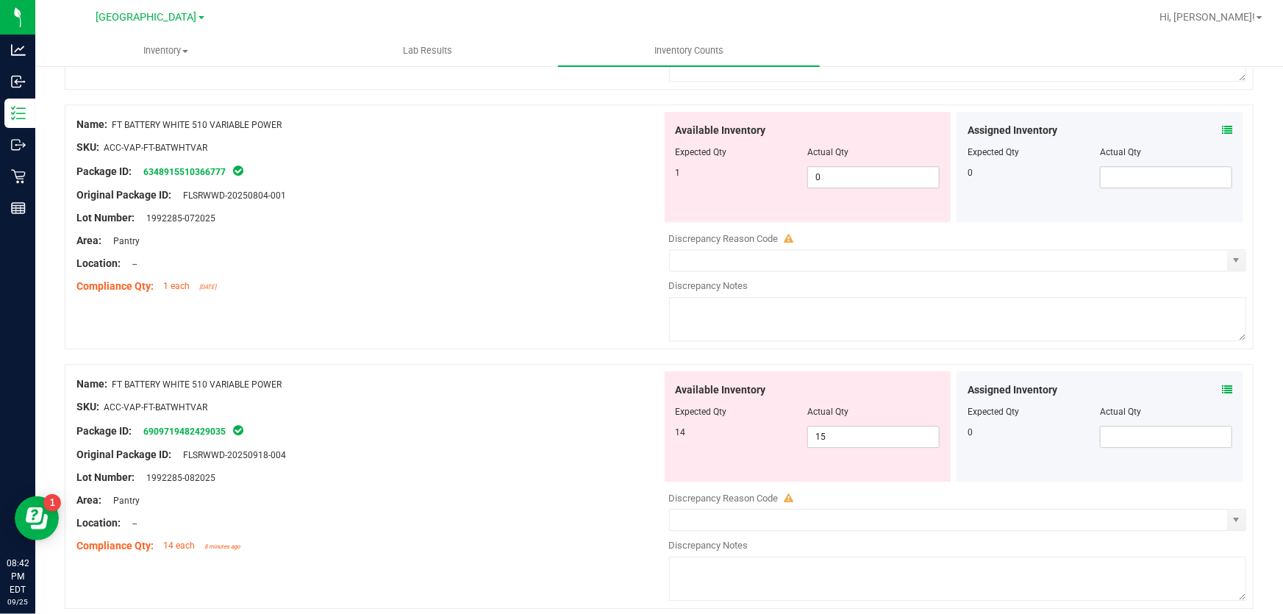
scroll to position [1939, 0]
drag, startPoint x: 880, startPoint y: 182, endPoint x: 758, endPoint y: 174, distance: 123.1
click at [761, 174] on div "1 0 0" at bounding box center [808, 176] width 265 height 22
type input "1"
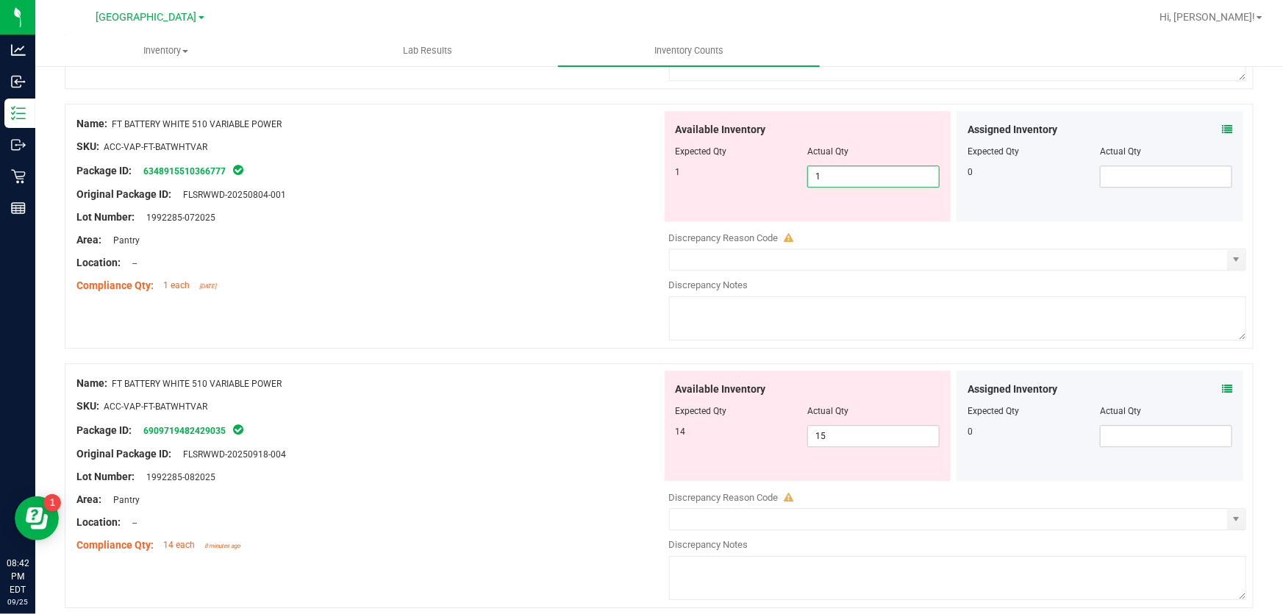
click at [609, 249] on div at bounding box center [368, 251] width 585 height 7
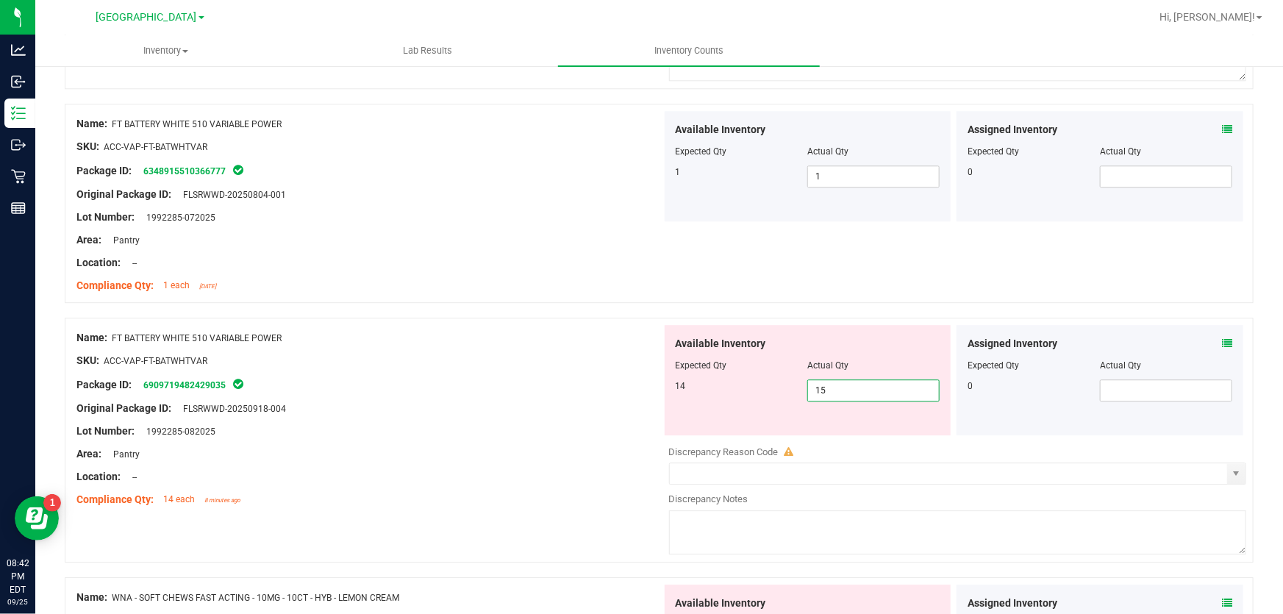
drag, startPoint x: 774, startPoint y: 382, endPoint x: 697, endPoint y: 387, distance: 77.4
click at [585, 382] on div "Name: FT BATTERY WHITE 510 VARIABLE POWER SKU: ACC-VAP-FT-BATWHTVAR Package ID:…" at bounding box center [659, 440] width 1189 height 245
type input "14"
click at [727, 383] on div "14" at bounding box center [742, 386] width 132 height 13
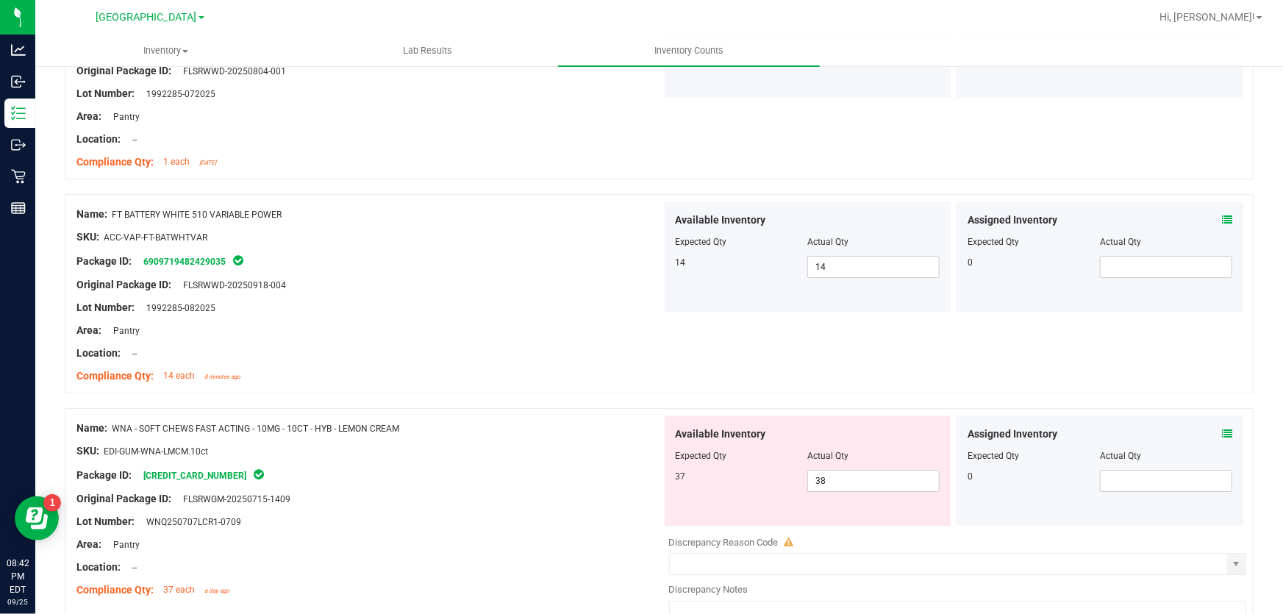
scroll to position [2164, 0]
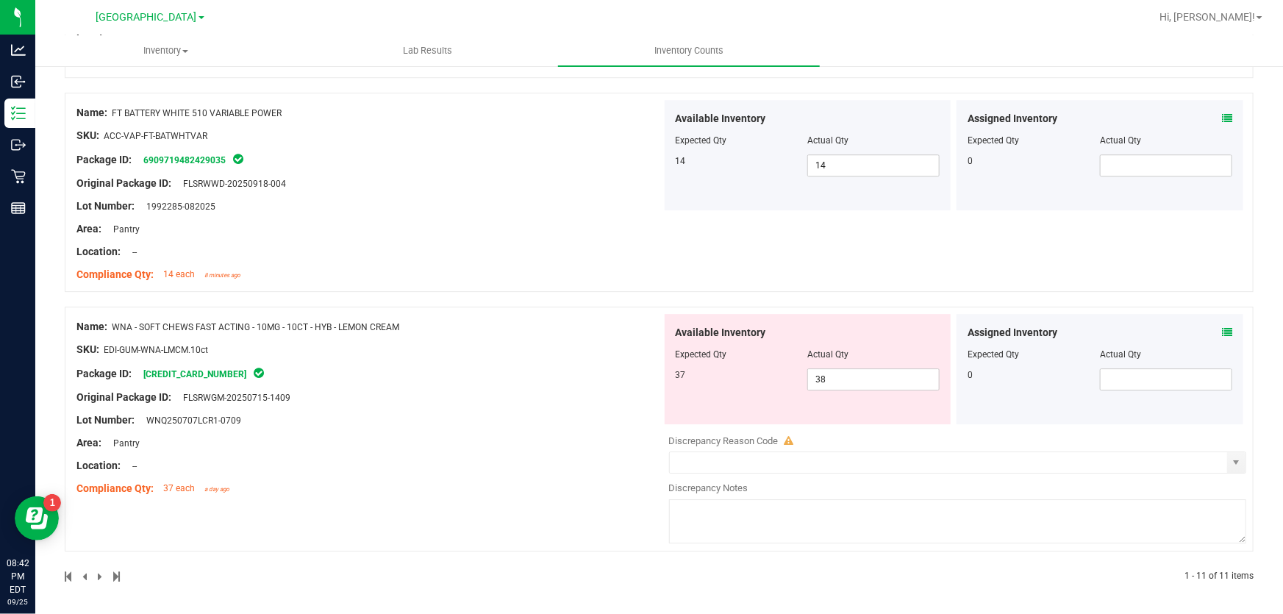
drag, startPoint x: 602, startPoint y: 478, endPoint x: 671, endPoint y: 236, distance: 251.5
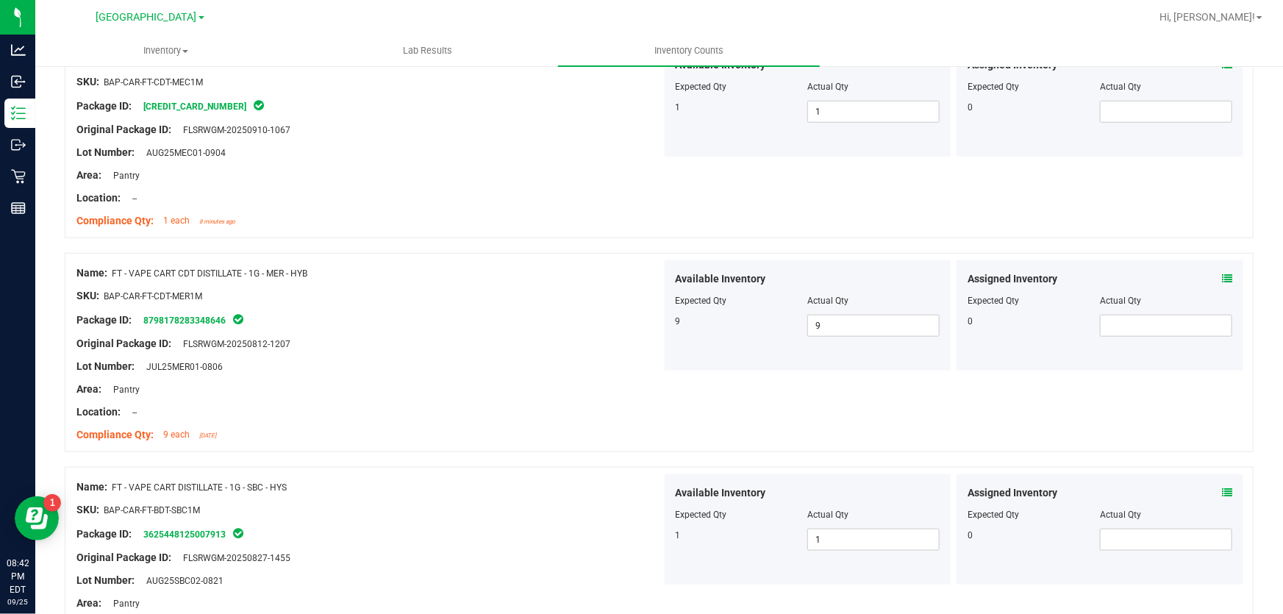
scroll to position [0, 0]
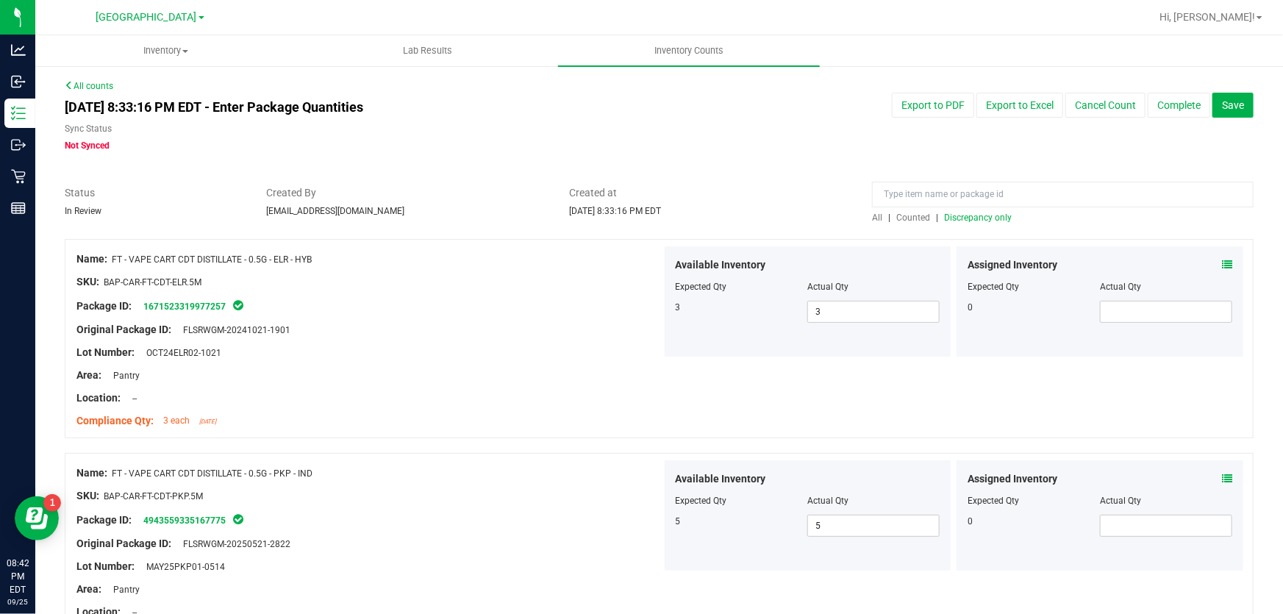
click at [986, 222] on div "All | Counted | Discrepancy only" at bounding box center [1063, 217] width 382 height 13
click at [986, 218] on span "Discrepancy only" at bounding box center [978, 218] width 68 height 10
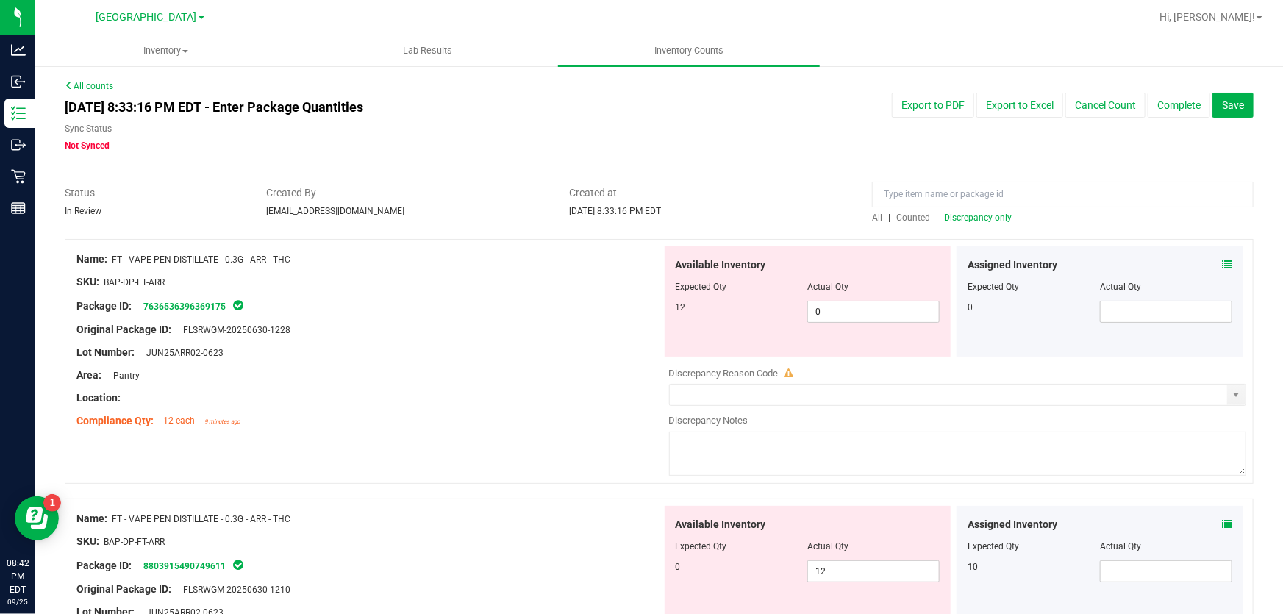
click at [518, 305] on div "Package ID: 7636536396369175" at bounding box center [368, 306] width 585 height 18
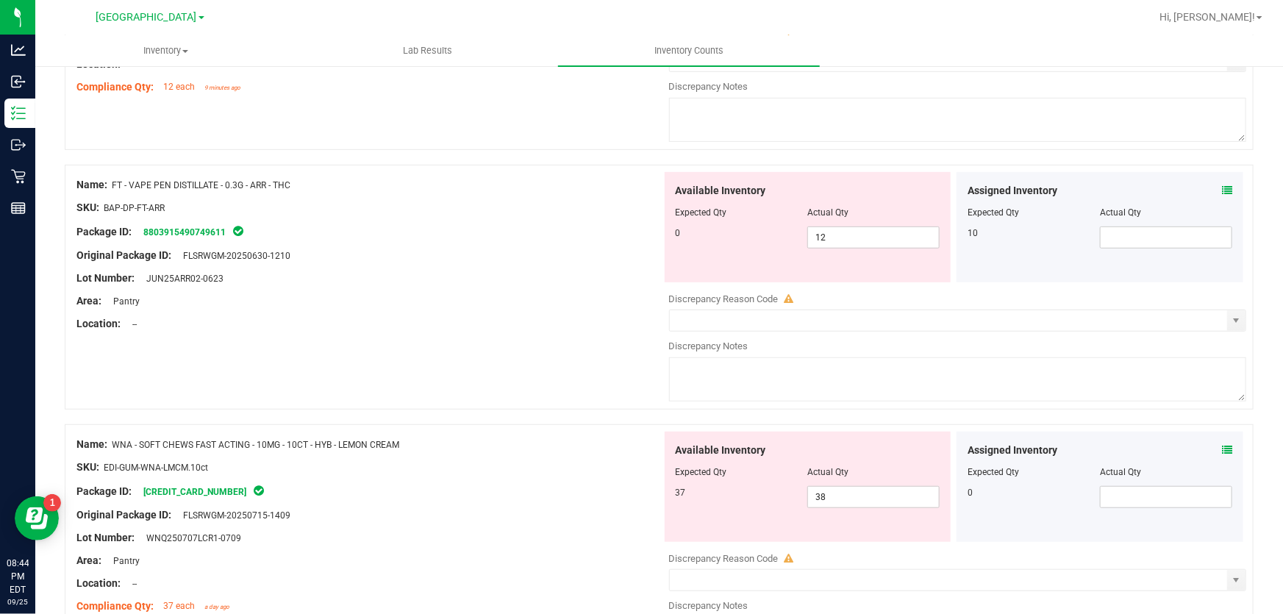
scroll to position [453, 0]
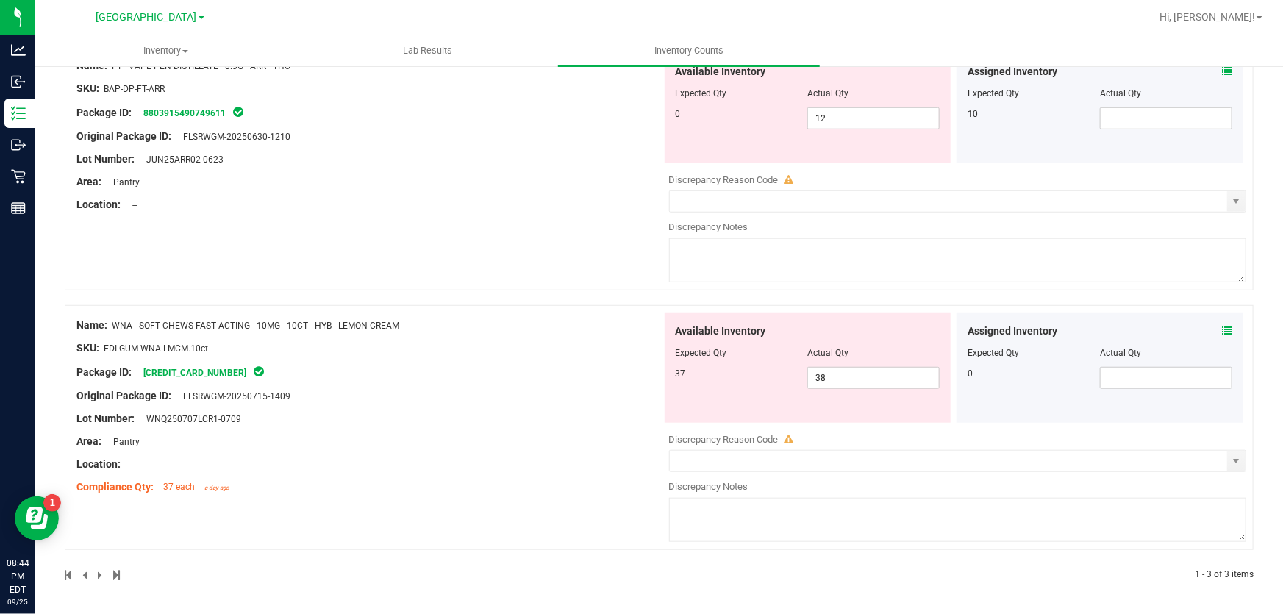
click at [536, 342] on div "SKU: EDI-GUM-WNA-LMCM.10ct" at bounding box center [368, 348] width 585 height 15
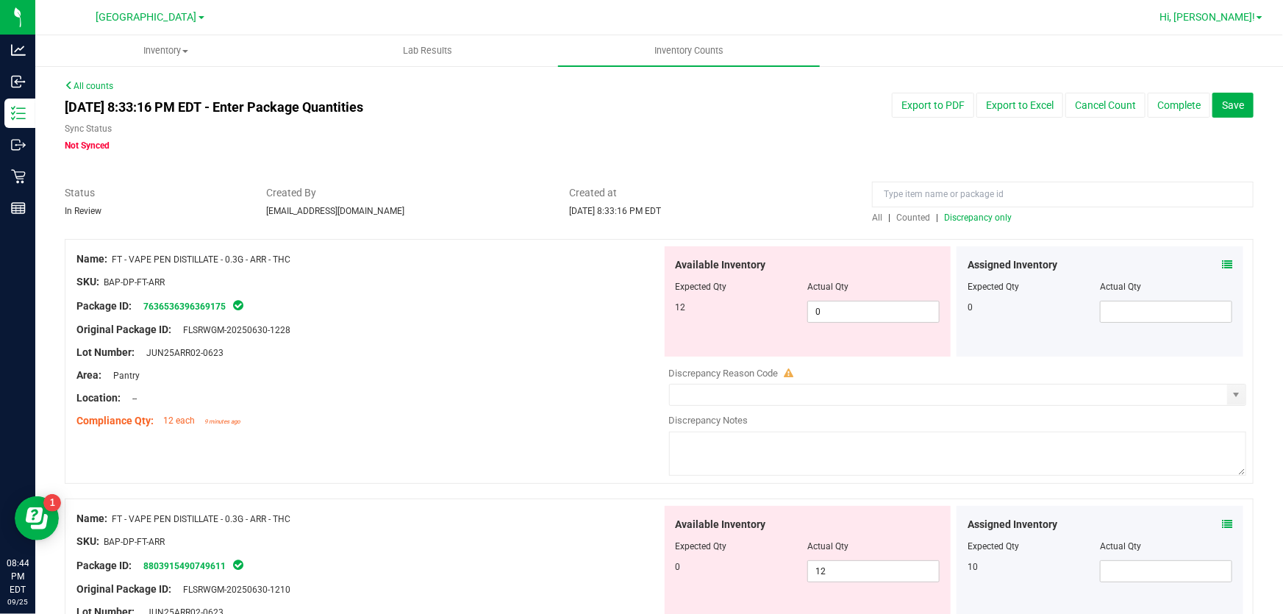
click at [1247, 16] on span "Hi, [PERSON_NAME]!" at bounding box center [1208, 17] width 96 height 12
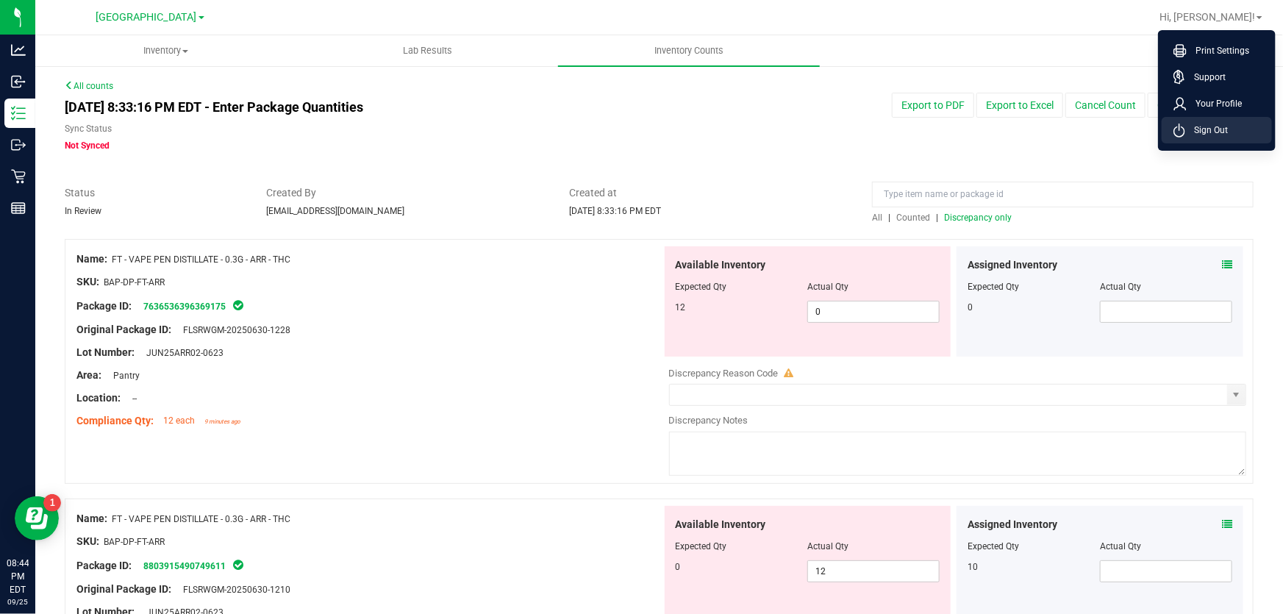
click at [1195, 136] on span "Sign Out" at bounding box center [1207, 130] width 43 height 15
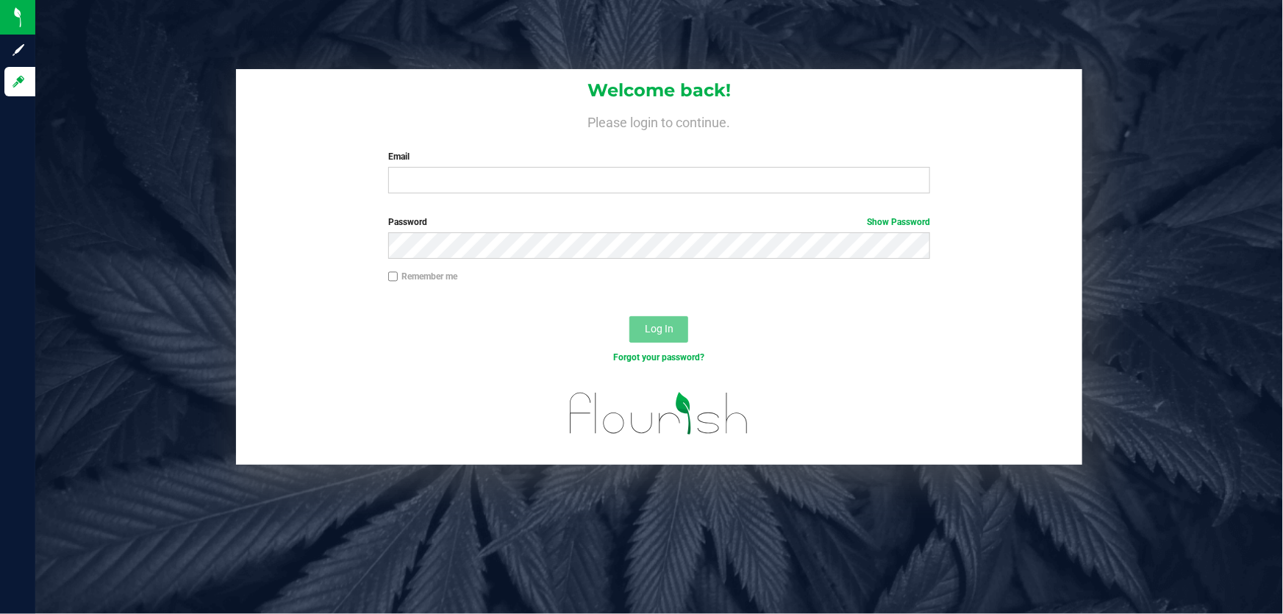
click at [617, 163] on div "Email Required Please format your email correctly." at bounding box center [659, 171] width 565 height 43
click at [629, 195] on div "Welcome back! Please login to continue. Email Required Please format your email…" at bounding box center [659, 137] width 847 height 136
drag, startPoint x: 632, startPoint y: 194, endPoint x: 643, endPoint y: 189, distance: 12.2
click at [635, 191] on div "Welcome back! Please login to continue. Email Required Please format your email…" at bounding box center [659, 137] width 847 height 136
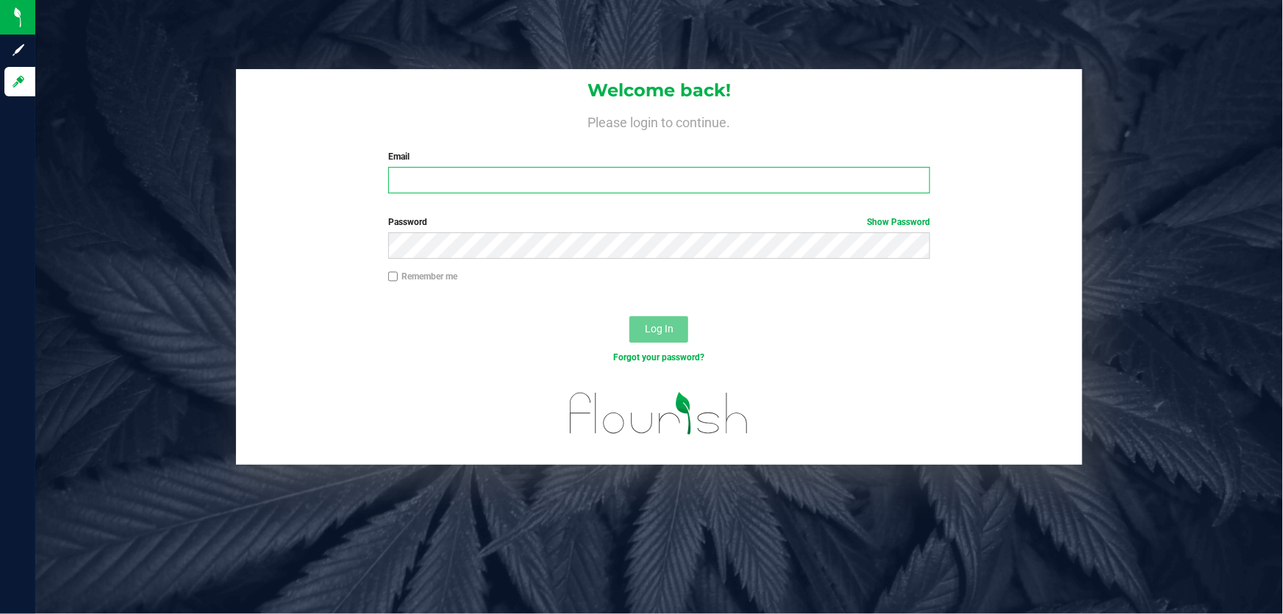
click at [643, 189] on input "Email" at bounding box center [659, 180] width 543 height 26
type input "[EMAIL_ADDRESS][DOMAIN_NAME]"
